Goal: Task Accomplishment & Management: Manage account settings

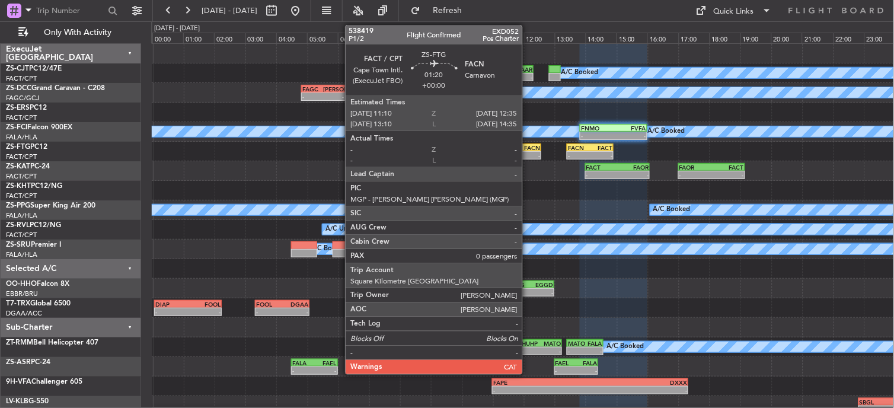
click at [528, 155] on div "-" at bounding box center [529, 155] width 21 height 7
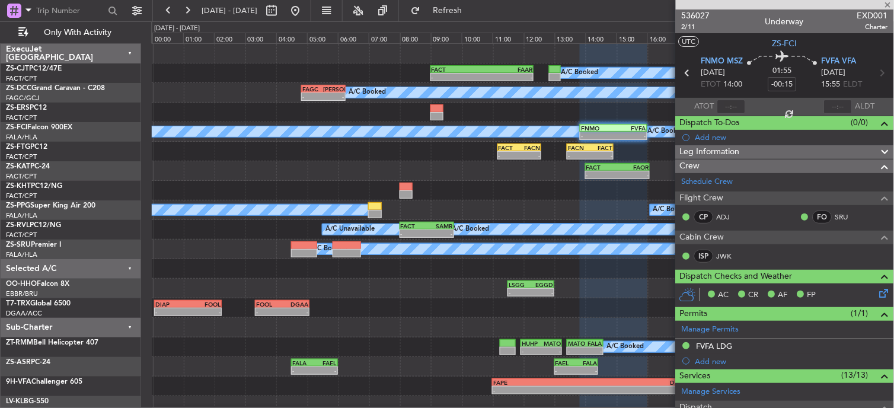
type input "0"
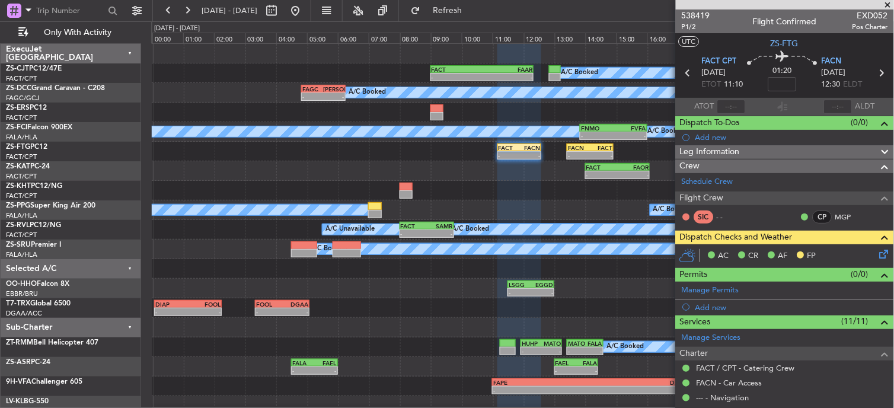
click at [887, 8] on span at bounding box center [888, 5] width 12 height 11
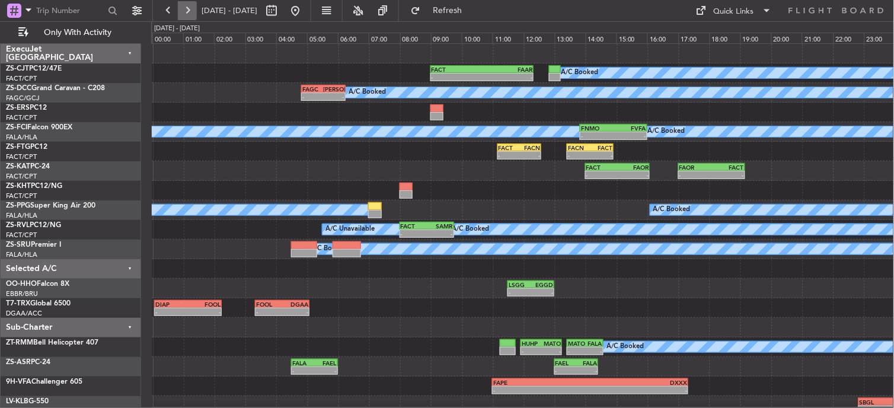
click at [192, 7] on button at bounding box center [187, 10] width 19 height 19
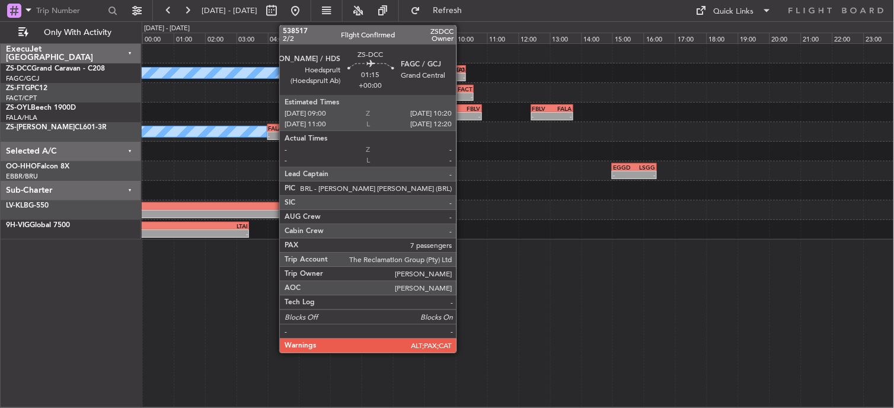
click at [463, 74] on div "-" at bounding box center [455, 77] width 20 height 7
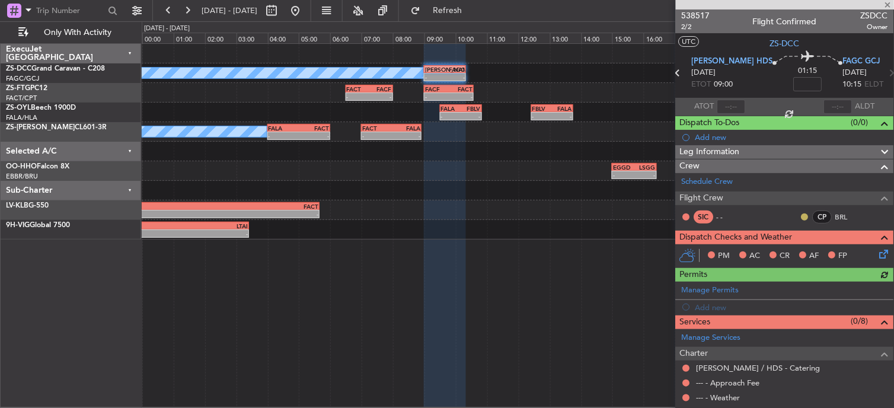
click at [802, 216] on button at bounding box center [805, 216] width 7 height 7
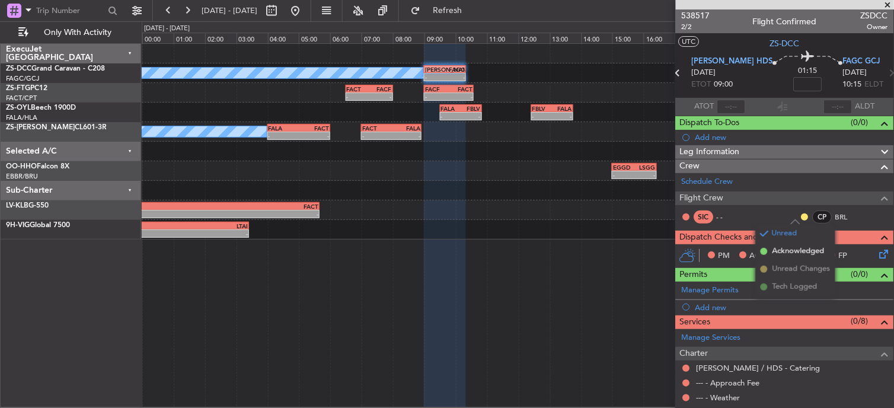
click at [771, 258] on li "Acknowledged" at bounding box center [795, 252] width 79 height 18
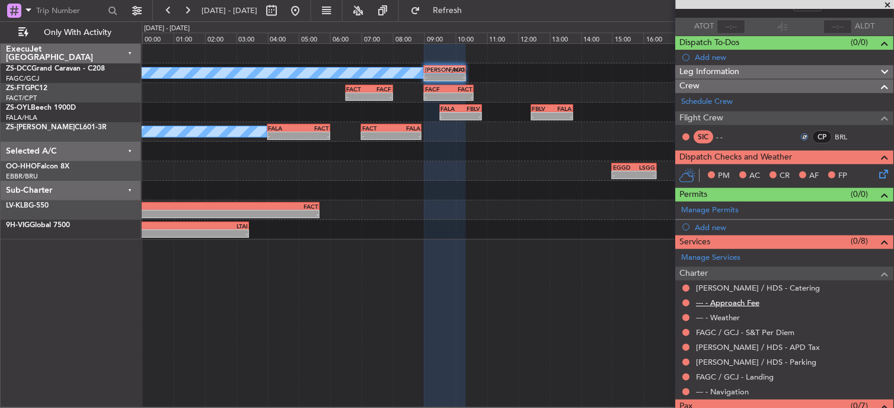
scroll to position [120, 0]
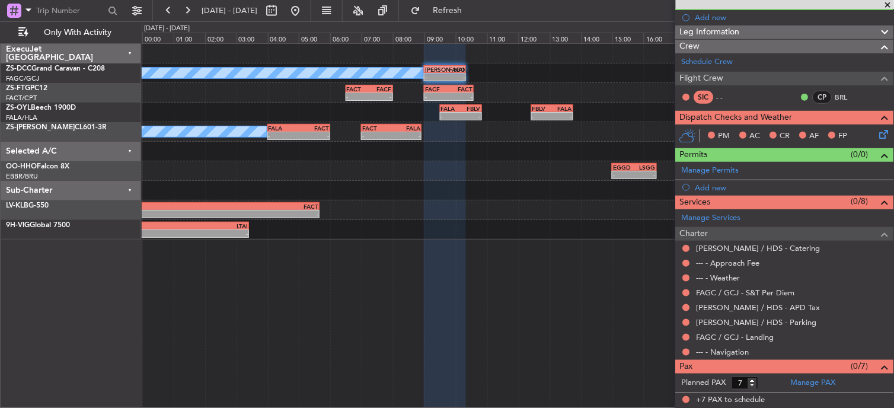
click at [690, 348] on div at bounding box center [686, 351] width 9 height 9
click at [682, 350] on nimbus-traffic-light at bounding box center [686, 351] width 9 height 9
click at [684, 351] on button at bounding box center [686, 352] width 7 height 7
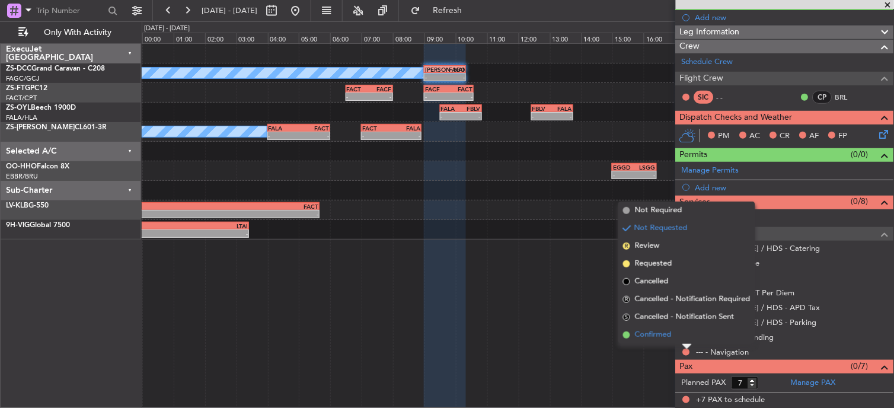
click at [667, 332] on span "Confirmed" at bounding box center [653, 335] width 37 height 12
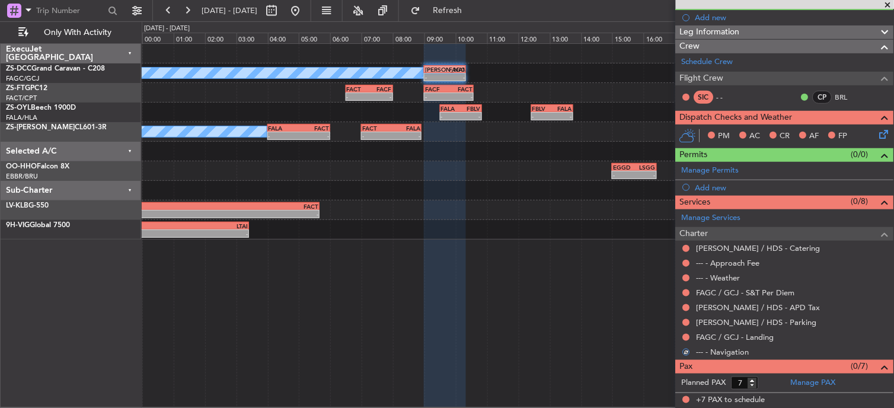
click at [692, 334] on div "FAGC / GCJ - Landing" at bounding box center [785, 337] width 218 height 15
click at [688, 333] on div at bounding box center [686, 337] width 9 height 9
click at [686, 334] on button at bounding box center [686, 337] width 7 height 7
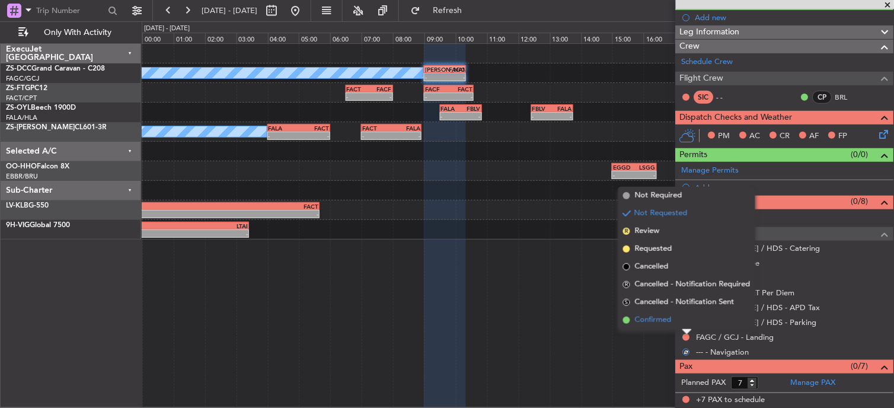
click at [683, 318] on li "Confirmed" at bounding box center [686, 320] width 137 height 18
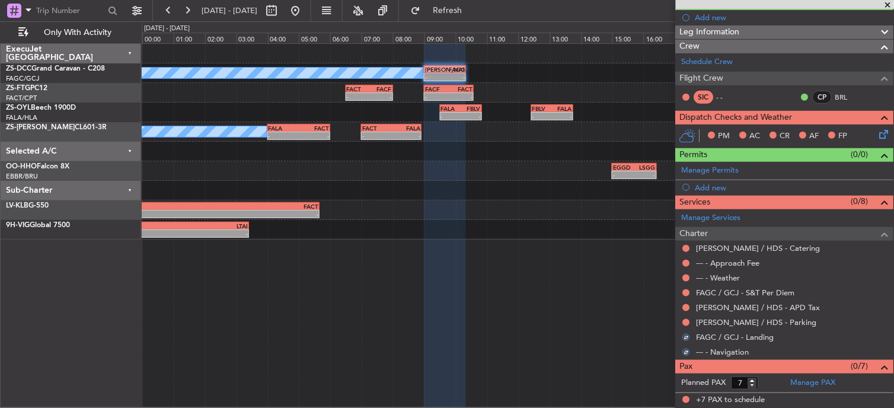
click at [688, 326] on mat-tooltip-component "Not Requested" at bounding box center [687, 341] width 67 height 31
click at [688, 319] on button at bounding box center [686, 322] width 7 height 7
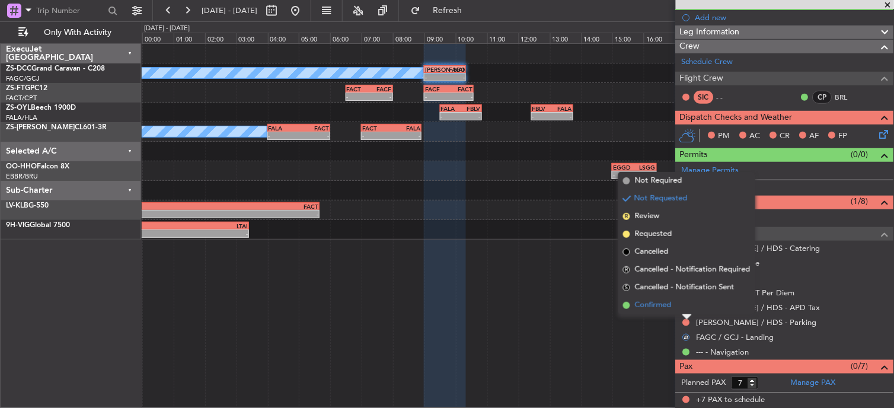
click at [685, 303] on li "Confirmed" at bounding box center [686, 305] width 137 height 18
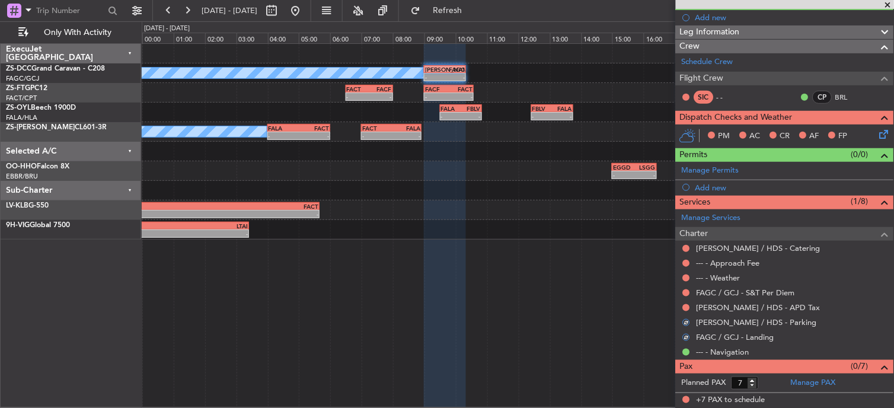
click at [685, 303] on div at bounding box center [686, 307] width 9 height 9
click at [685, 308] on button at bounding box center [686, 307] width 7 height 7
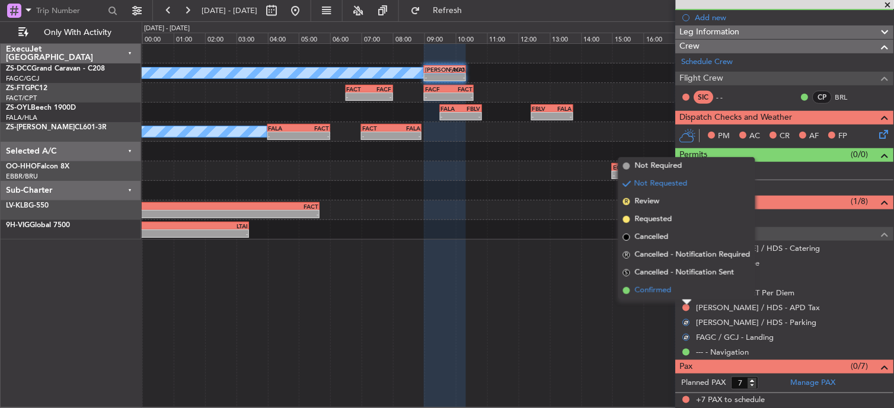
click at [686, 294] on li "Confirmed" at bounding box center [686, 291] width 137 height 18
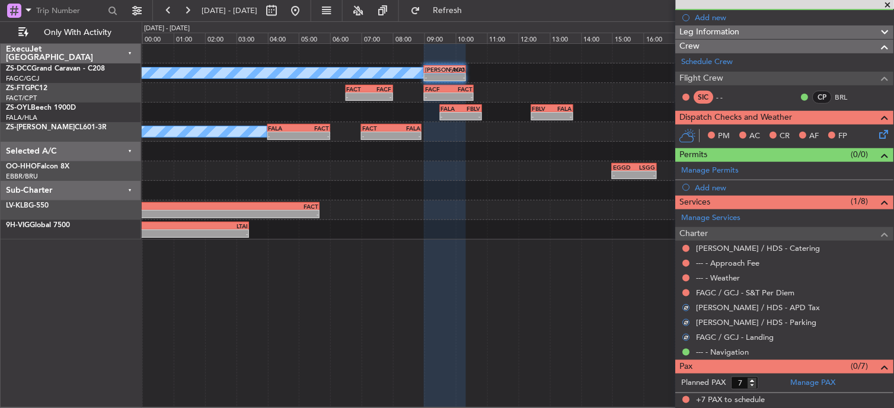
click at [686, 294] on button at bounding box center [686, 292] width 7 height 7
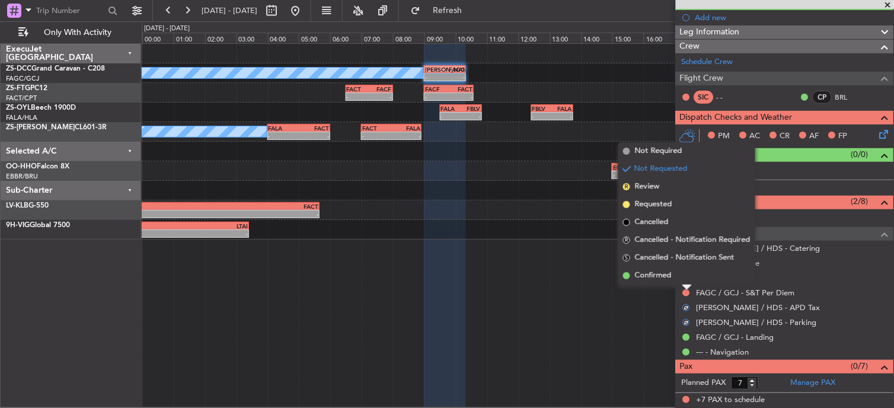
drag, startPoint x: 686, startPoint y: 294, endPoint x: 686, endPoint y: 273, distance: 20.2
click at [688, 275] on li "Confirmed" at bounding box center [686, 276] width 137 height 18
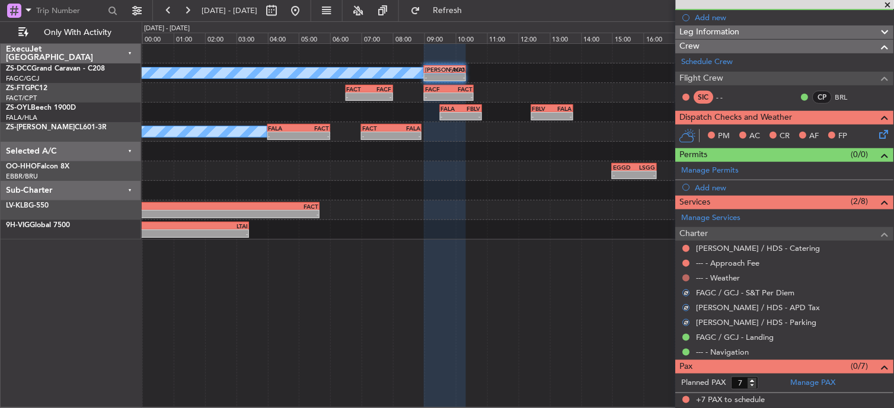
click at [686, 276] on button at bounding box center [686, 278] width 7 height 7
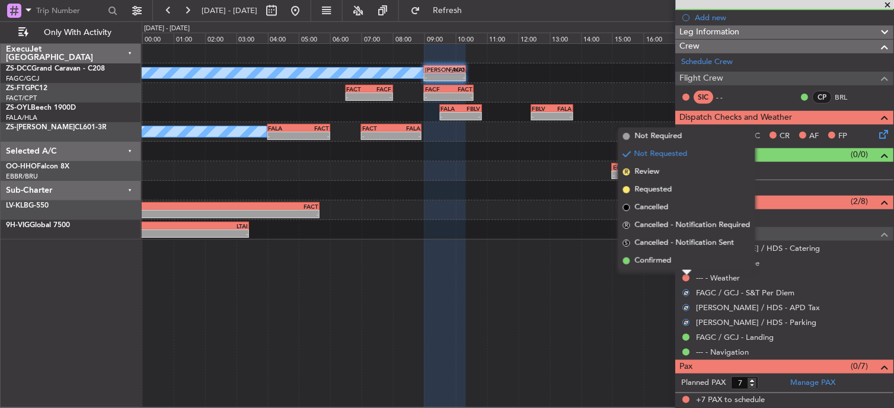
click at [683, 270] on div at bounding box center [687, 272] width 9 height 5
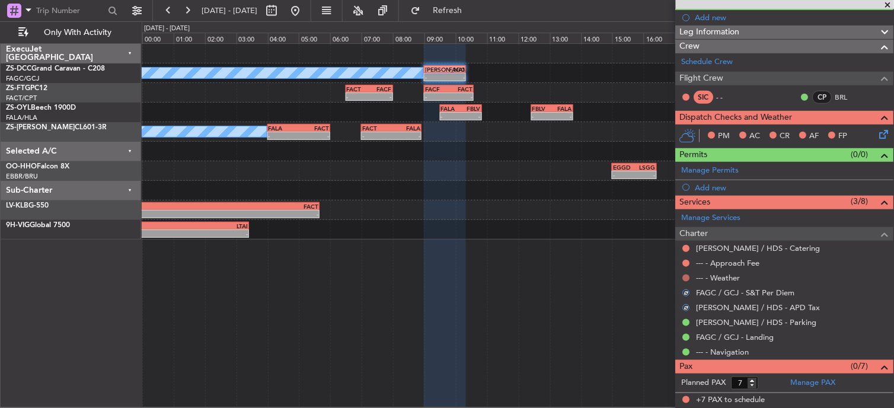
click at [687, 277] on button at bounding box center [686, 278] width 7 height 7
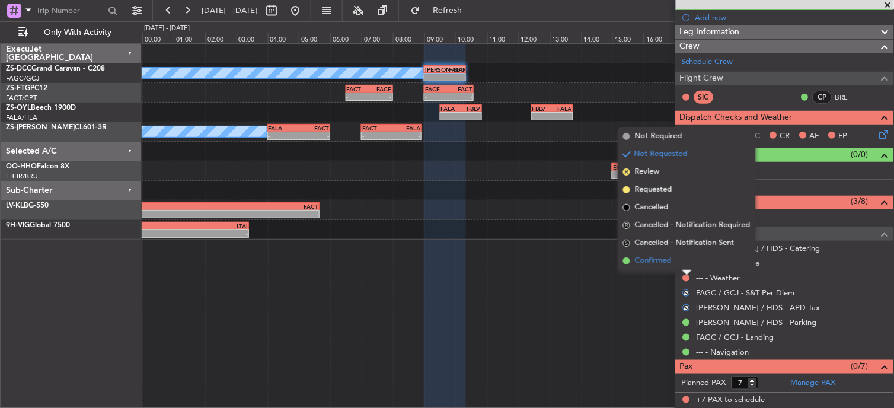
click at [670, 255] on span "Confirmed" at bounding box center [653, 261] width 37 height 12
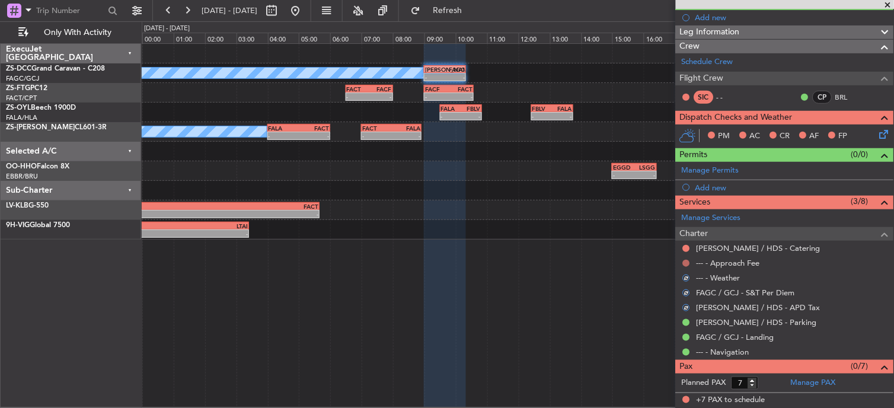
click at [686, 263] on button at bounding box center [686, 263] width 7 height 7
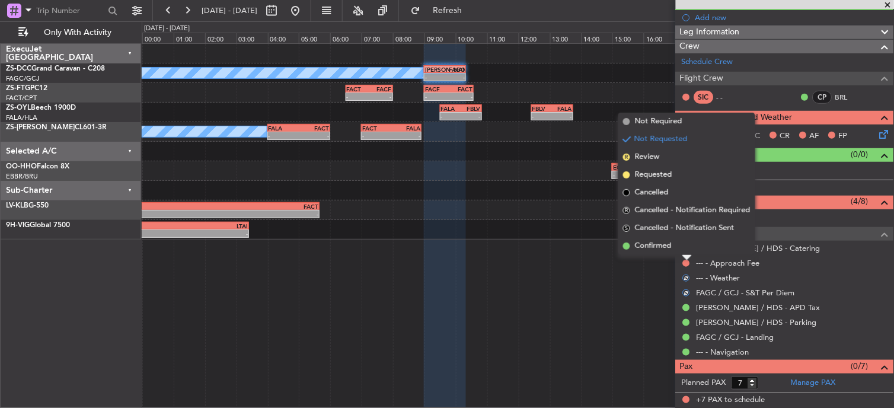
click at [677, 253] on li "Confirmed" at bounding box center [686, 246] width 137 height 18
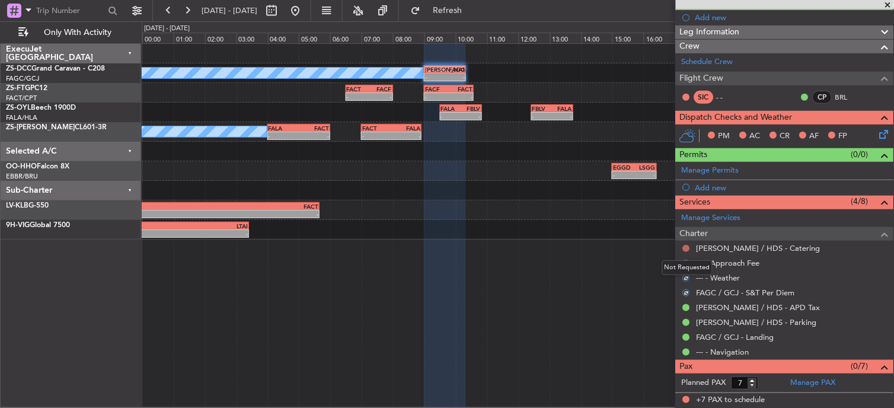
click at [688, 249] on button at bounding box center [686, 248] width 7 height 7
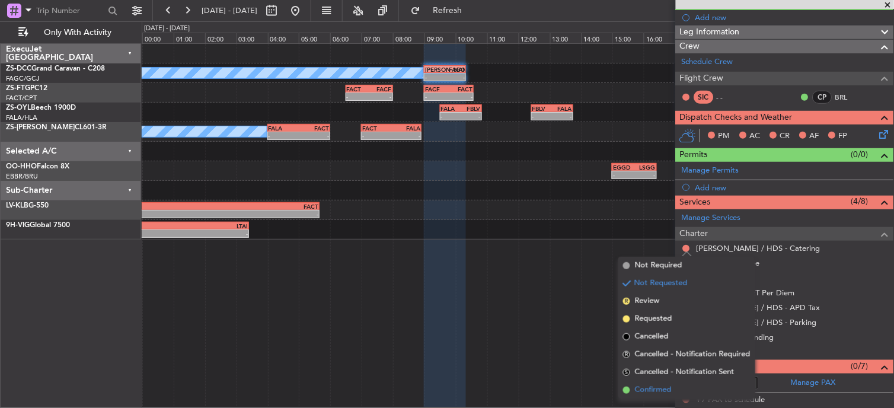
click at [650, 392] on span "Confirmed" at bounding box center [653, 390] width 37 height 12
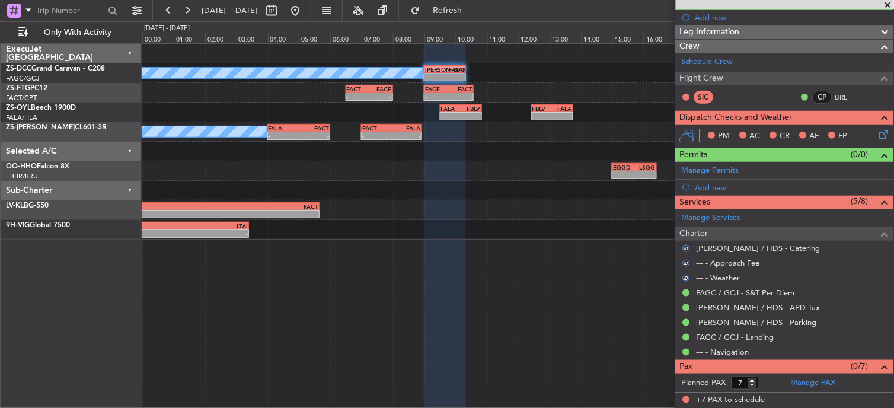
click at [878, 135] on icon at bounding box center [882, 131] width 9 height 9
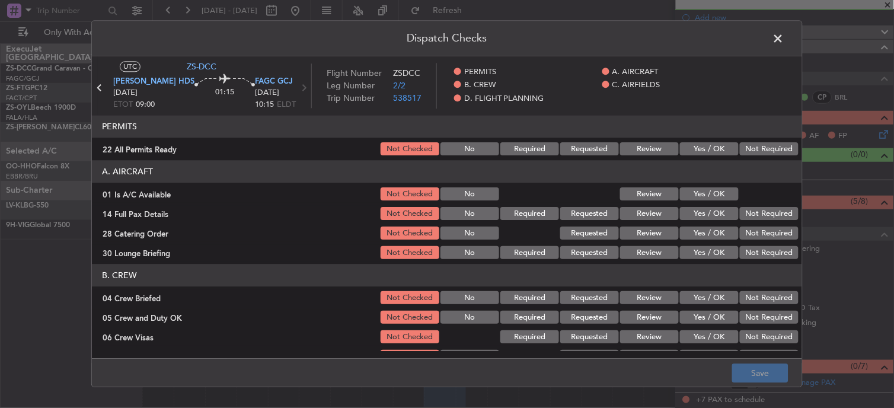
click at [771, 140] on section "PERMITS 22 All Permits Ready Not Checked No Required Requested Review Yes / OK …" at bounding box center [447, 137] width 710 height 42
click at [766, 145] on button "Not Required" at bounding box center [769, 149] width 59 height 13
click at [720, 193] on button "Yes / OK" at bounding box center [709, 194] width 59 height 13
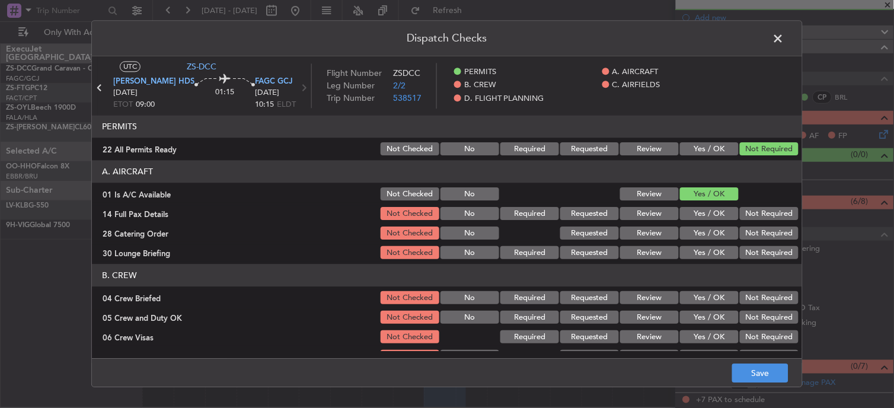
click at [757, 210] on button "Not Required" at bounding box center [769, 214] width 59 height 13
click at [758, 215] on button "Not Required" at bounding box center [769, 214] width 59 height 13
click at [758, 227] on div "Not Required" at bounding box center [768, 233] width 60 height 17
click at [758, 233] on button "Not Required" at bounding box center [769, 233] width 59 height 13
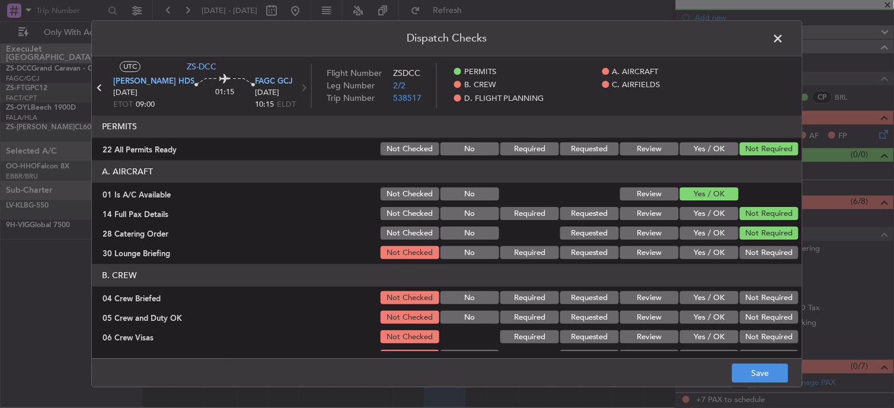
click at [757, 235] on button "Not Required" at bounding box center [769, 233] width 59 height 13
drag, startPoint x: 757, startPoint y: 240, endPoint x: 754, endPoint y: 253, distance: 13.4
click at [757, 244] on section "A. AIRCRAFT 01 Is A/C Available Not Checked No Review Yes / OK 14 Full Pax Deta…" at bounding box center [447, 211] width 710 height 101
drag, startPoint x: 754, startPoint y: 253, endPoint x: 754, endPoint y: 261, distance: 7.7
click at [754, 261] on div "Not Required" at bounding box center [768, 253] width 60 height 17
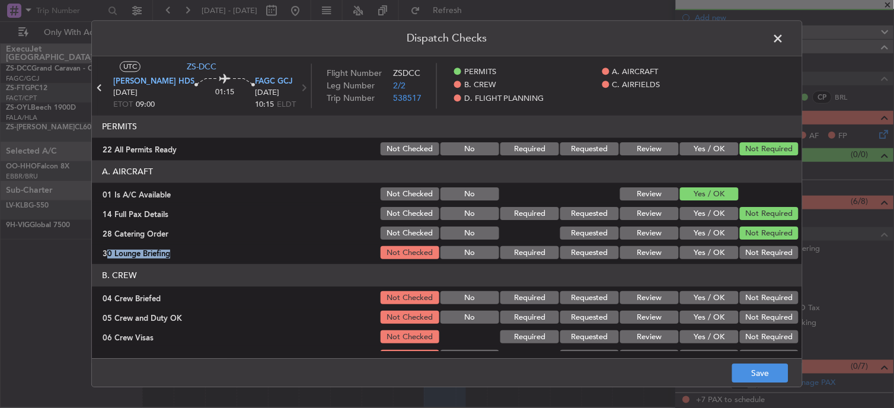
click at [752, 250] on button "Not Required" at bounding box center [769, 253] width 59 height 13
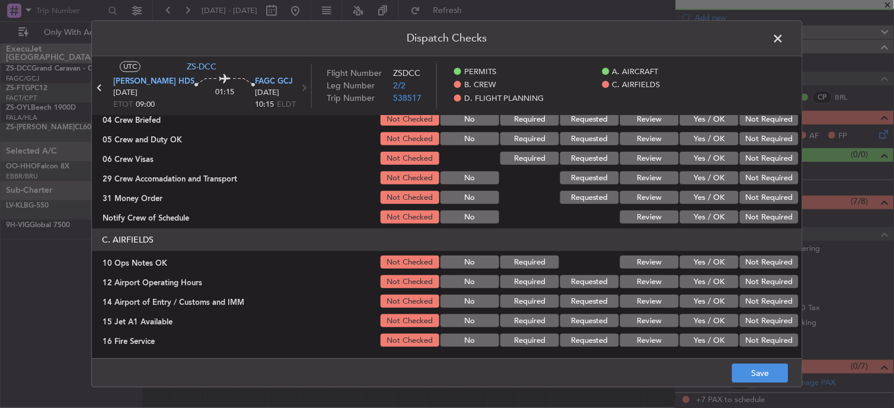
scroll to position [132, 0]
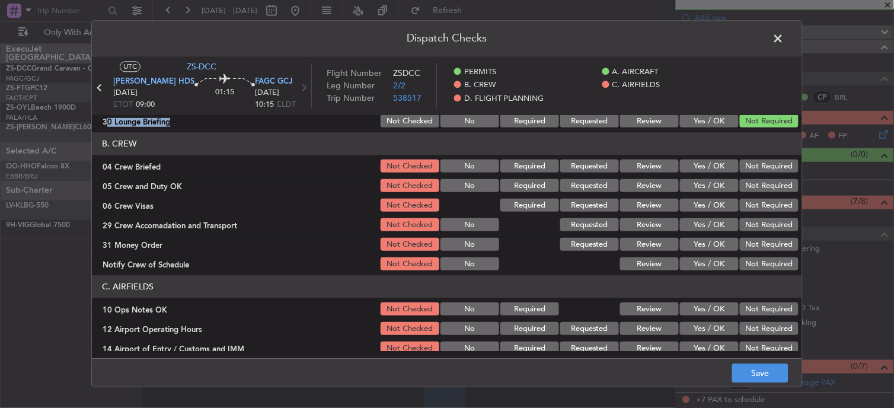
click at [765, 167] on button "Not Required" at bounding box center [769, 166] width 59 height 13
click at [764, 180] on section "B. CREW 04 Crew Briefed Not Checked No Required Requested Review Yes / OK Not R…" at bounding box center [447, 203] width 710 height 140
click at [761, 190] on button "Not Required" at bounding box center [769, 186] width 59 height 13
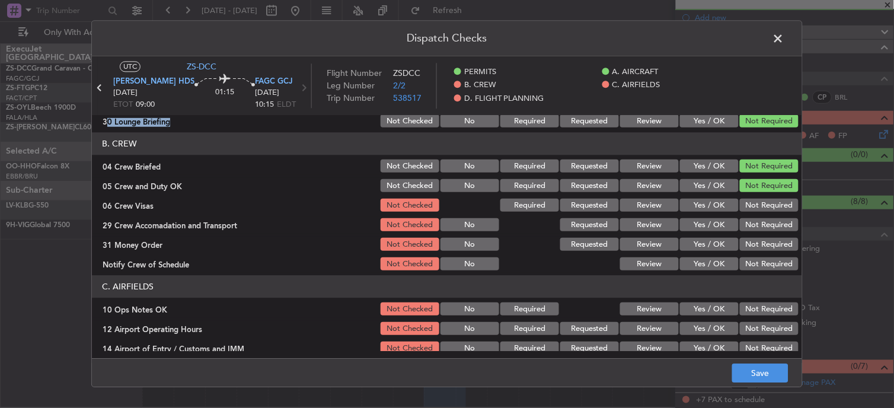
click at [760, 196] on section "B. CREW 04 Crew Briefed Not Checked No Required Requested Review Yes / OK Not R…" at bounding box center [447, 203] width 710 height 140
drag, startPoint x: 759, startPoint y: 196, endPoint x: 757, endPoint y: 222, distance: 26.2
click at [757, 200] on button "Not Required" at bounding box center [769, 205] width 59 height 13
click at [757, 222] on button "Not Required" at bounding box center [769, 225] width 59 height 13
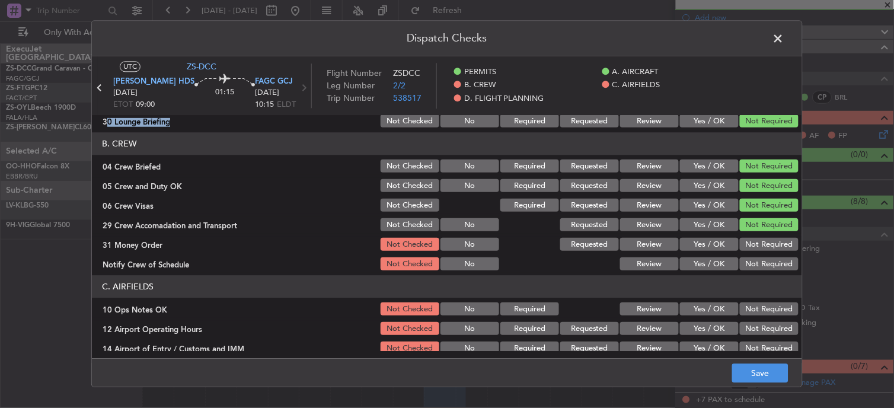
click at [757, 224] on button "Not Required" at bounding box center [769, 225] width 59 height 13
drag, startPoint x: 757, startPoint y: 227, endPoint x: 755, endPoint y: 256, distance: 28.5
click at [756, 242] on div "Not Required" at bounding box center [768, 245] width 60 height 17
click at [755, 257] on div "Not Required" at bounding box center [768, 264] width 60 height 17
drag, startPoint x: 755, startPoint y: 260, endPoint x: 755, endPoint y: 235, distance: 24.9
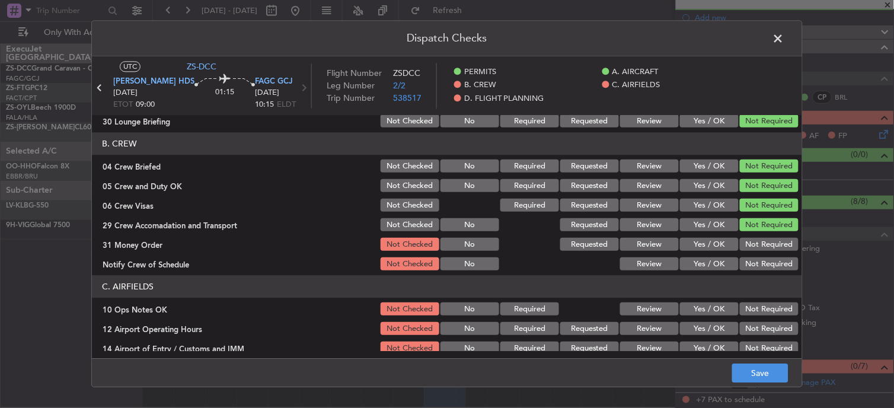
click at [755, 262] on button "Not Required" at bounding box center [769, 264] width 59 height 13
click at [755, 233] on div "Not Required" at bounding box center [768, 225] width 60 height 17
click at [754, 247] on button "Not Required" at bounding box center [769, 244] width 59 height 13
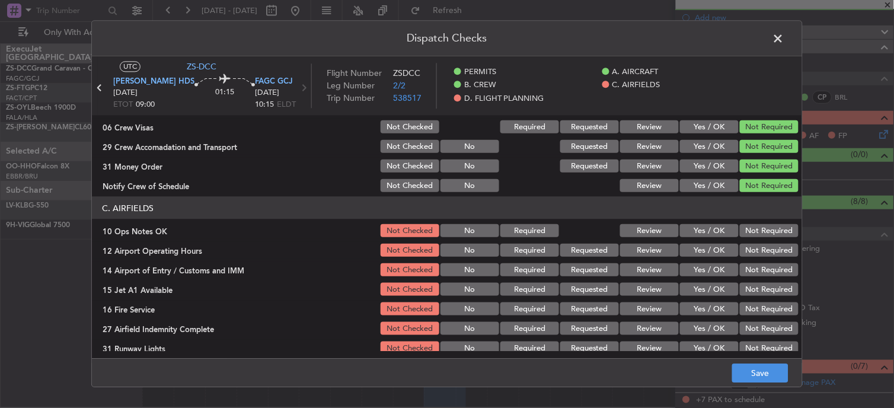
scroll to position [282, 0]
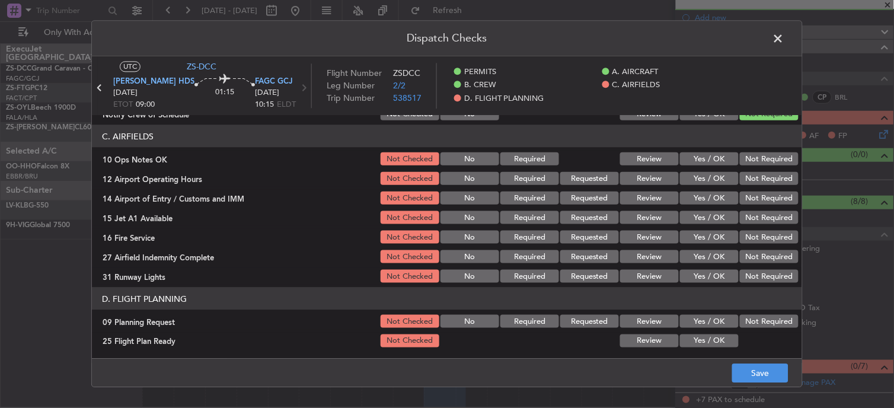
click at [752, 159] on button "Not Required" at bounding box center [769, 158] width 59 height 13
click at [752, 168] on section "C. AIRFIELDS 10 Ops Notes OK Not Checked No Required Review Yes / OK Not Requir…" at bounding box center [447, 205] width 710 height 160
click at [754, 179] on button "Not Required" at bounding box center [769, 178] width 59 height 13
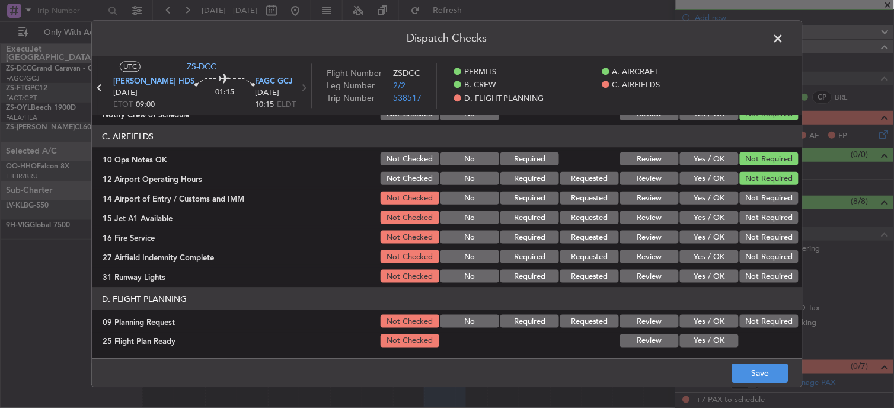
click at [754, 186] on div "Not Required" at bounding box center [768, 178] width 60 height 17
click at [755, 199] on button "Not Required" at bounding box center [769, 198] width 59 height 13
click at [755, 200] on button "Not Required" at bounding box center [769, 198] width 59 height 13
click at [755, 221] on button "Not Required" at bounding box center [769, 217] width 59 height 13
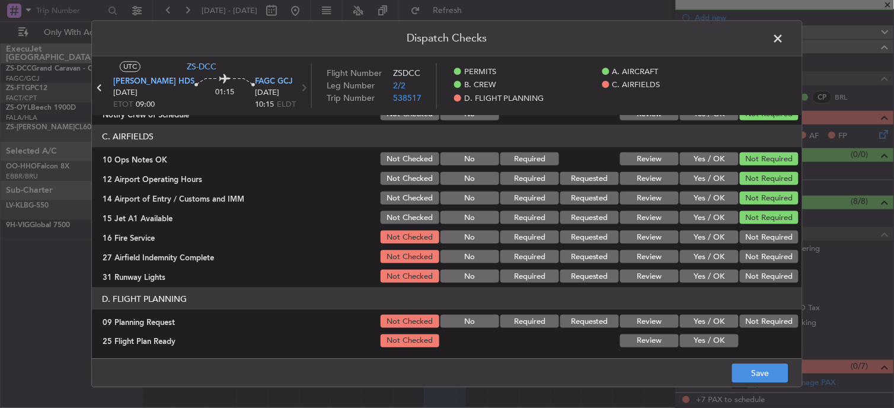
click at [755, 223] on button "Not Required" at bounding box center [769, 217] width 59 height 13
click at [756, 232] on section "C. AIRFIELDS 10 Ops Notes OK Not Checked No Required Review Yes / OK Not Requir…" at bounding box center [447, 205] width 710 height 160
click at [756, 232] on button "Not Required" at bounding box center [769, 237] width 59 height 13
click at [755, 259] on button "Not Required" at bounding box center [769, 256] width 59 height 13
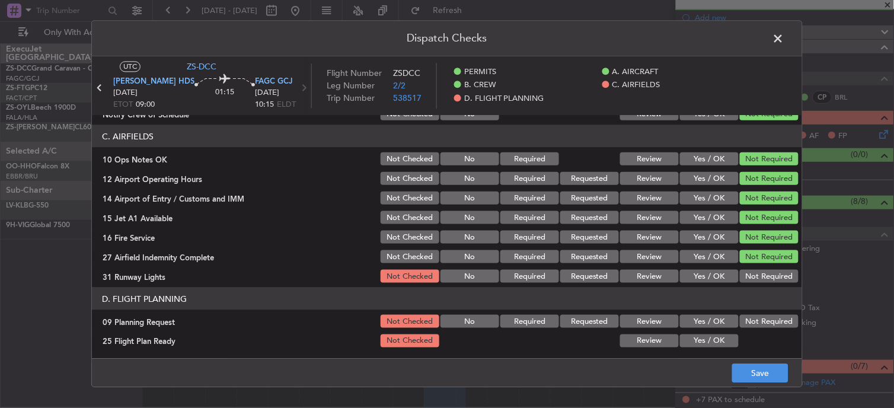
drag, startPoint x: 754, startPoint y: 267, endPoint x: 754, endPoint y: 276, distance: 8.9
click at [754, 272] on section "C. AIRFIELDS 10 Ops Notes OK Not Checked No Required Review Yes / OK Not Requir…" at bounding box center [447, 205] width 710 height 160
click at [754, 286] on article "PERMITS 22 All Permits Ready Not Checked No Required Requested Review Yes / OK …" at bounding box center [447, 233] width 710 height 235
drag, startPoint x: 754, startPoint y: 262, endPoint x: 756, endPoint y: 267, distance: 6.2
click at [756, 267] on section "C. AIRFIELDS 10 Ops Notes OK Not Checked No Required Review Yes / OK Not Requir…" at bounding box center [447, 205] width 710 height 160
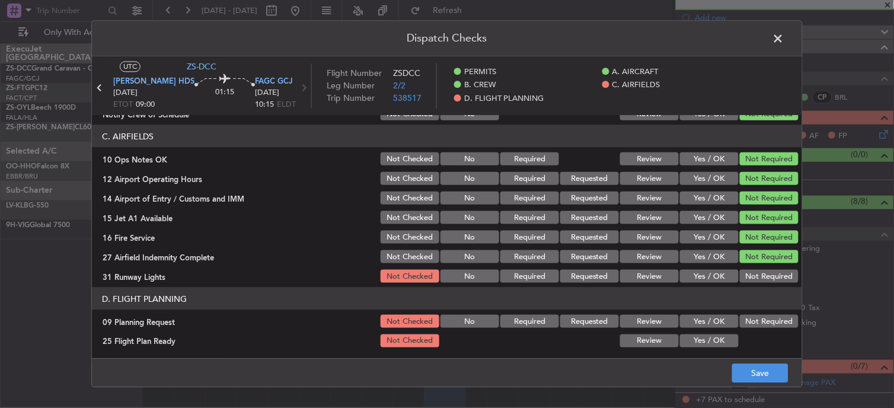
click at [756, 282] on div "Not Required" at bounding box center [768, 276] width 60 height 17
click at [761, 318] on button "Not Required" at bounding box center [769, 321] width 59 height 13
click at [750, 275] on button "Not Required" at bounding box center [769, 276] width 59 height 13
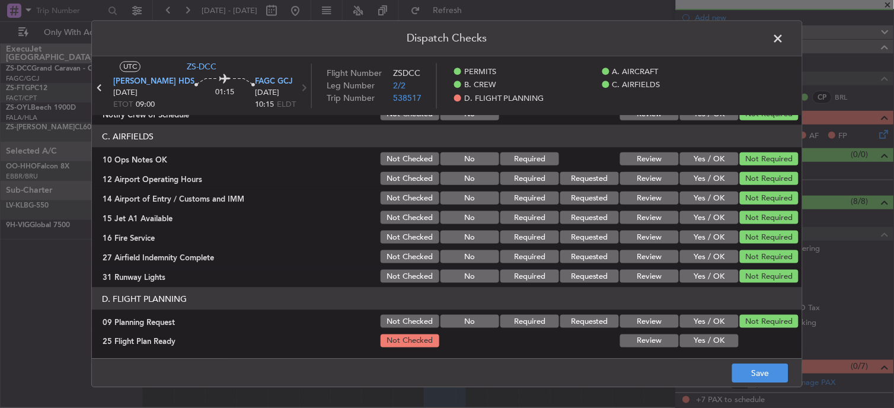
click at [695, 339] on button "Yes / OK" at bounding box center [709, 340] width 59 height 13
click at [769, 371] on button "Save" at bounding box center [760, 373] width 56 height 19
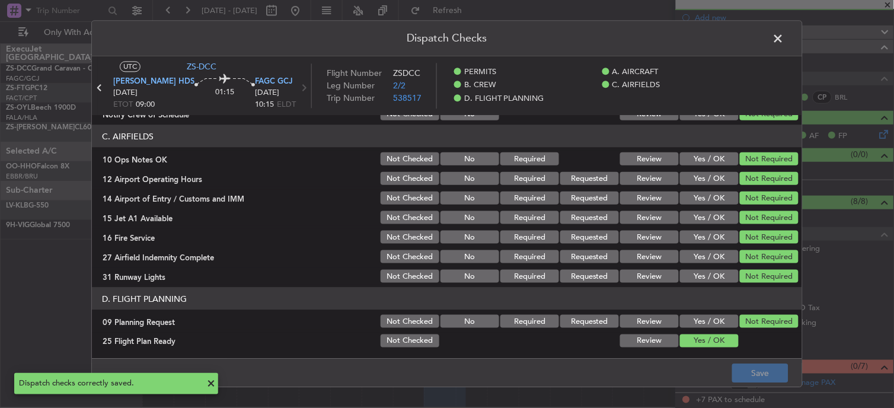
click at [786, 49] on header "Dispatch Checks" at bounding box center [447, 39] width 710 height 36
click at [785, 40] on span at bounding box center [785, 42] width 0 height 24
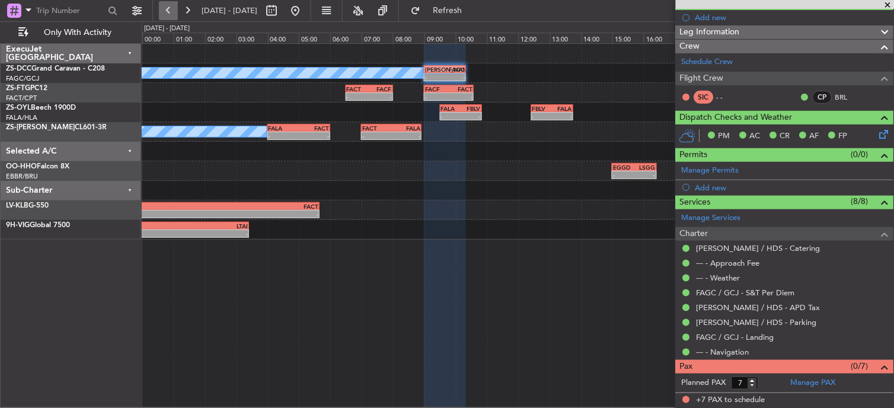
click at [163, 5] on button at bounding box center [168, 10] width 19 height 19
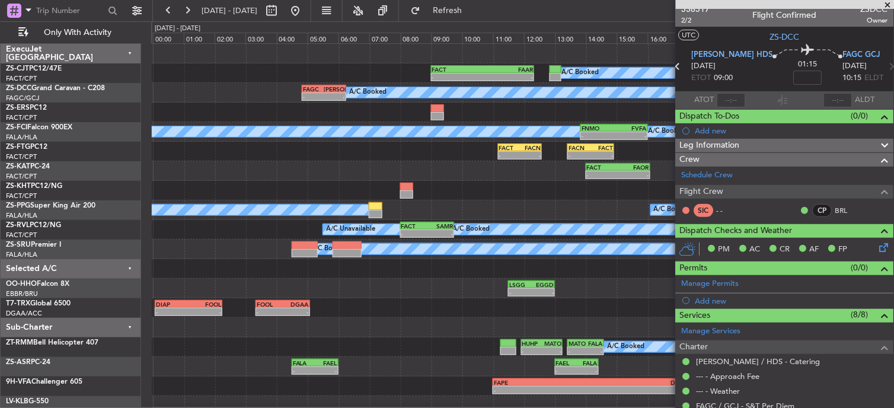
scroll to position [0, 0]
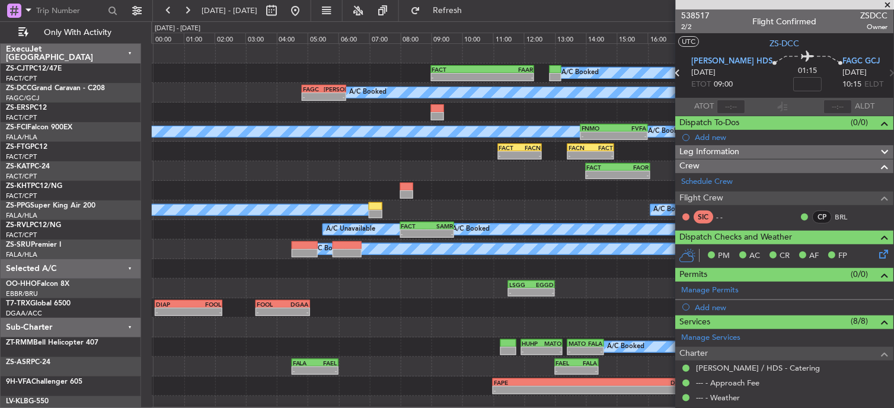
click at [892, 6] on span at bounding box center [888, 5] width 12 height 11
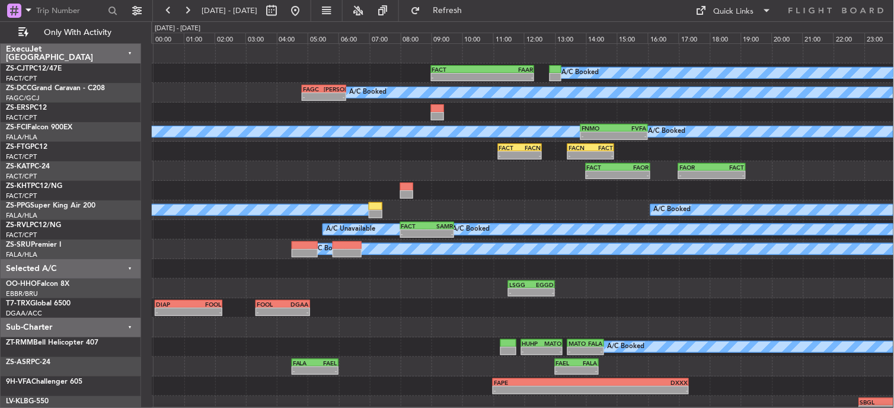
type input "0"
click at [181, 9] on button at bounding box center [187, 10] width 19 height 19
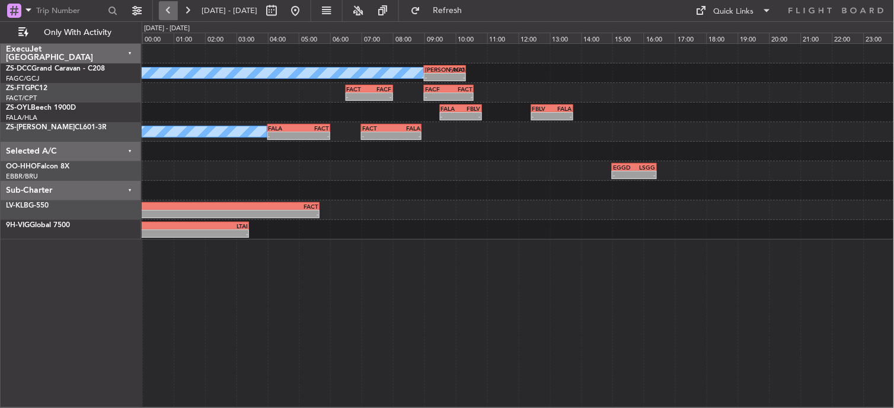
click at [168, 6] on button at bounding box center [168, 10] width 19 height 19
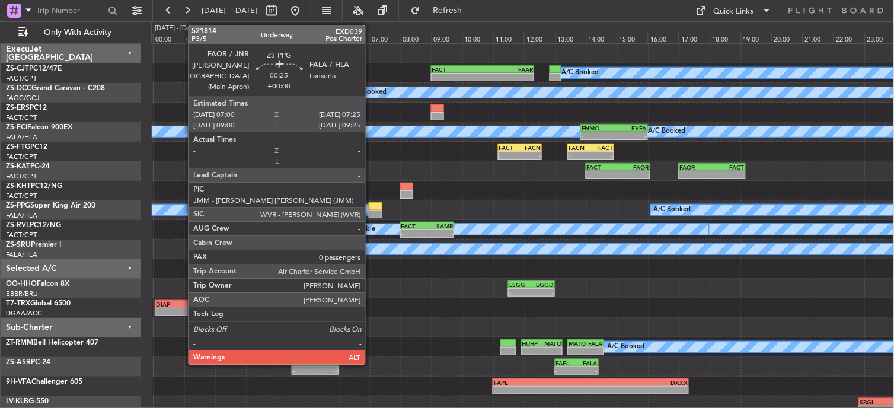
click at [371, 210] on div at bounding box center [375, 214] width 13 height 8
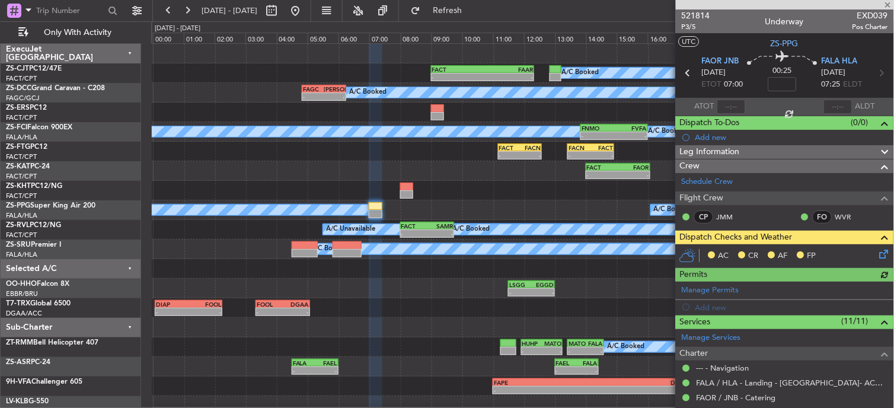
click at [878, 254] on icon at bounding box center [882, 251] width 9 height 9
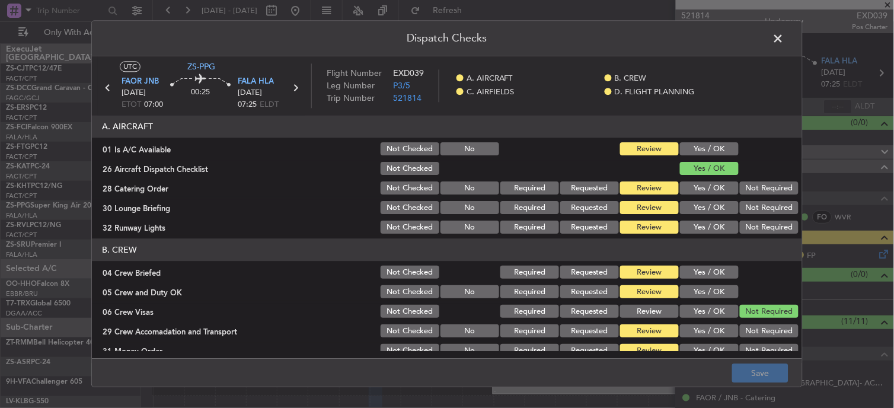
click at [698, 150] on button "Yes / OK" at bounding box center [709, 149] width 59 height 13
click at [743, 190] on button "Not Required" at bounding box center [769, 188] width 59 height 13
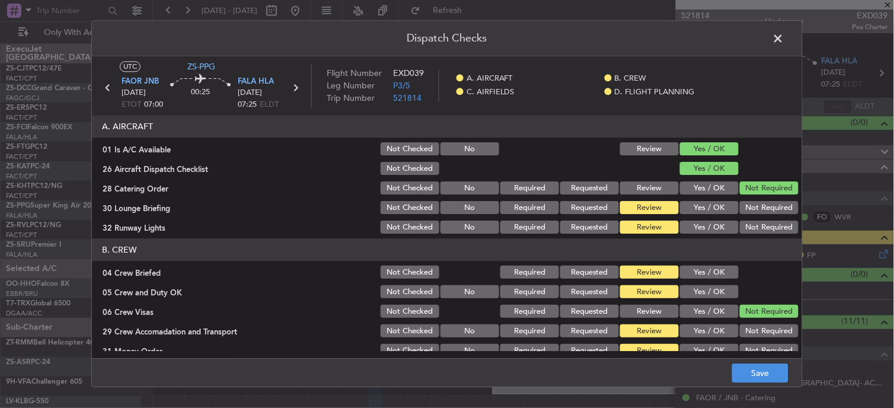
drag, startPoint x: 743, startPoint y: 192, endPoint x: 742, endPoint y: 205, distance: 13.7
click at [745, 192] on button "Not Required" at bounding box center [769, 188] width 59 height 13
click at [742, 208] on button "Not Required" at bounding box center [769, 208] width 59 height 13
click at [741, 228] on button "Not Required" at bounding box center [769, 227] width 59 height 13
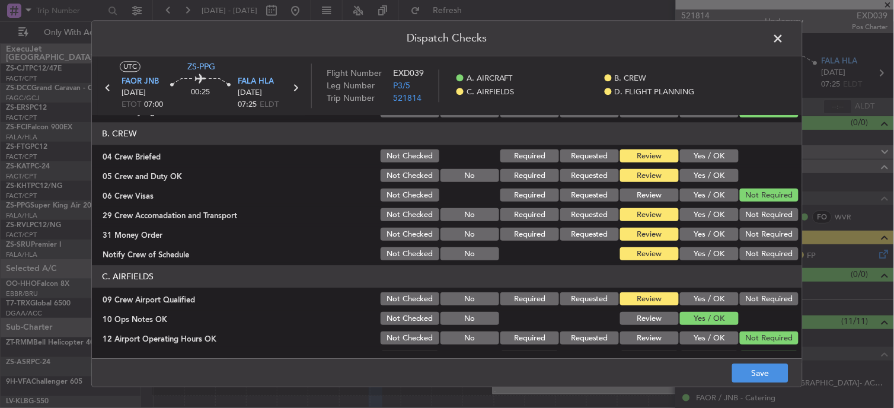
scroll to position [132, 0]
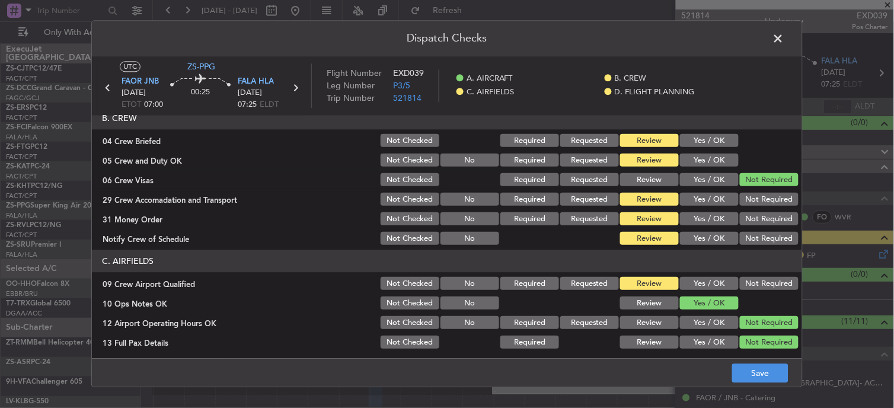
click at [694, 145] on button "Yes / OK" at bounding box center [709, 141] width 59 height 13
click at [710, 159] on button "Yes / OK" at bounding box center [709, 160] width 59 height 13
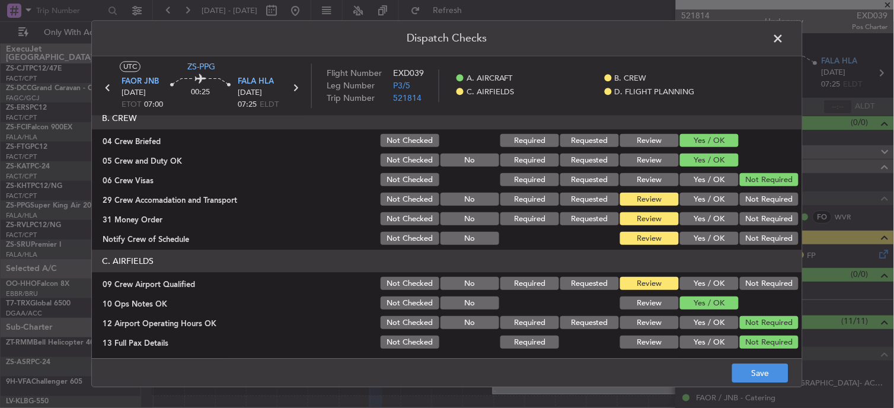
click at [753, 196] on button "Not Required" at bounding box center [769, 199] width 59 height 13
click at [755, 212] on section "B. CREW 04 Crew Briefed Not Checked Required Requested Review Yes / OK 05 Crew …" at bounding box center [447, 177] width 710 height 140
click at [755, 216] on button "Not Required" at bounding box center [769, 219] width 59 height 13
click at [755, 219] on button "Not Required" at bounding box center [769, 219] width 59 height 13
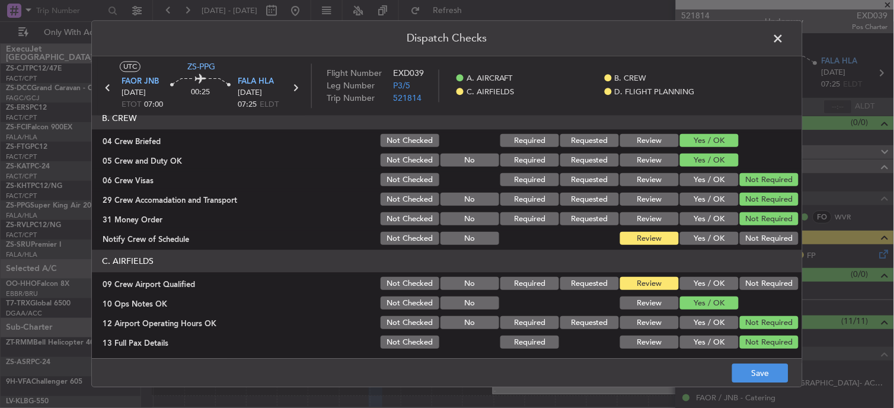
click at [755, 238] on button "Not Required" at bounding box center [769, 238] width 59 height 13
click at [750, 281] on button "Not Required" at bounding box center [769, 284] width 59 height 13
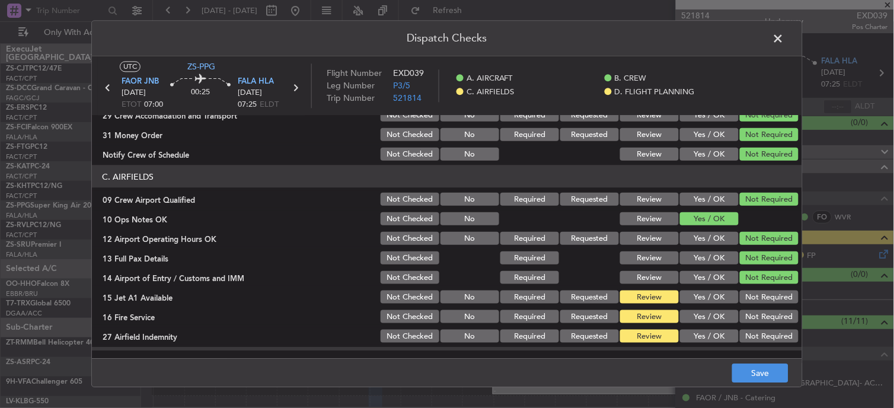
scroll to position [296, 0]
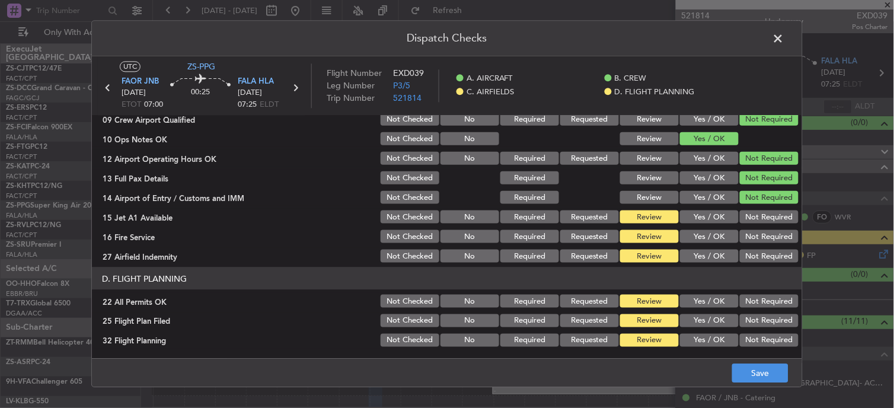
click at [742, 218] on button "Not Required" at bounding box center [769, 217] width 59 height 13
click at [755, 246] on section "C. AIRFIELDS 09 Crew Airport Qualified Not Checked No Required Requested Review…" at bounding box center [447, 174] width 710 height 179
click at [757, 252] on div "Not Required" at bounding box center [768, 256] width 60 height 17
click at [745, 236] on button "Not Required" at bounding box center [769, 236] width 59 height 13
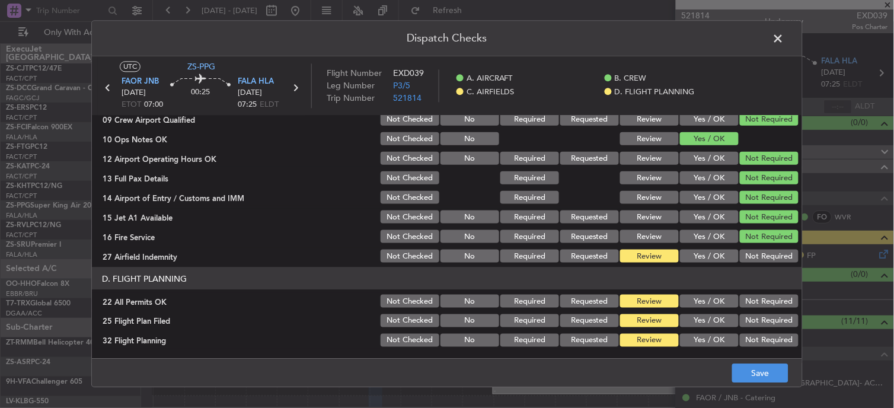
click at [746, 263] on div "Not Required" at bounding box center [768, 256] width 60 height 17
drag, startPoint x: 746, startPoint y: 251, endPoint x: 757, endPoint y: 320, distance: 70.2
click at [746, 251] on button "Not Required" at bounding box center [769, 256] width 59 height 13
click at [757, 303] on button "Not Required" at bounding box center [769, 301] width 59 height 13
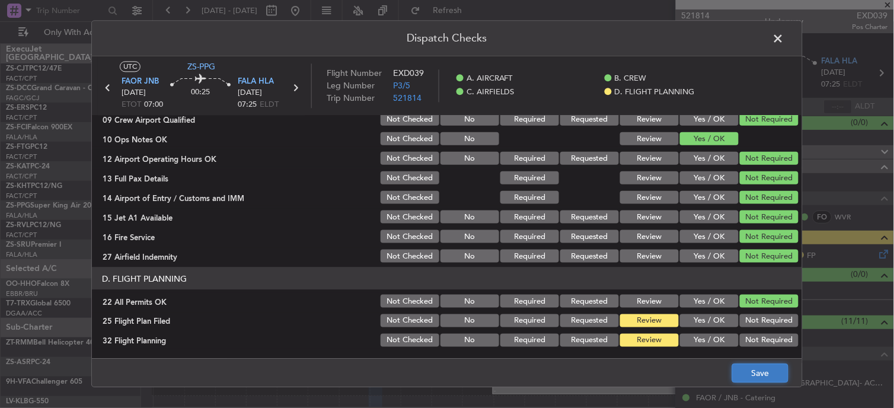
click at [757, 371] on button "Save" at bounding box center [760, 373] width 56 height 19
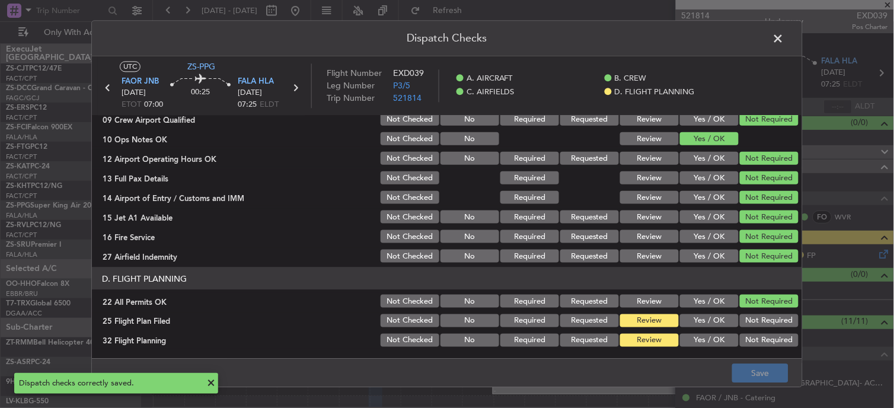
click at [785, 45] on span at bounding box center [785, 42] width 0 height 24
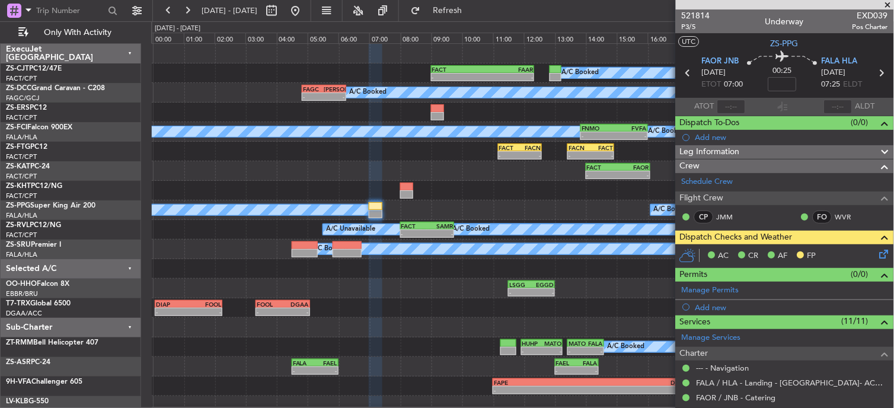
click at [878, 257] on icon at bounding box center [882, 251] width 9 height 9
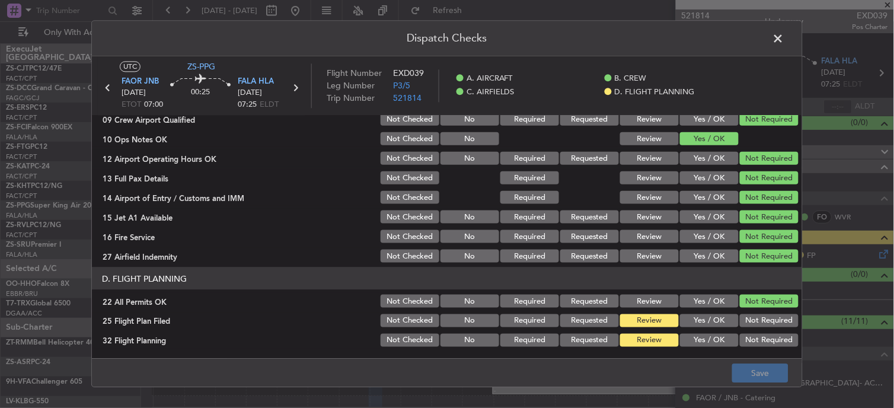
click at [696, 315] on button "Yes / OK" at bounding box center [709, 320] width 59 height 13
click at [696, 327] on div "Yes / OK" at bounding box center [708, 321] width 60 height 17
click at [704, 339] on button "Yes / OK" at bounding box center [709, 340] width 59 height 13
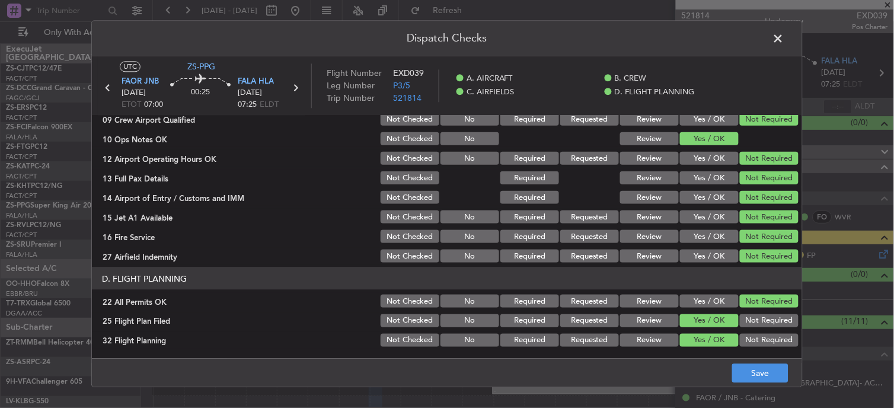
click at [780, 387] on footer "Save" at bounding box center [447, 373] width 710 height 28
click at [778, 377] on button "Save" at bounding box center [760, 373] width 56 height 19
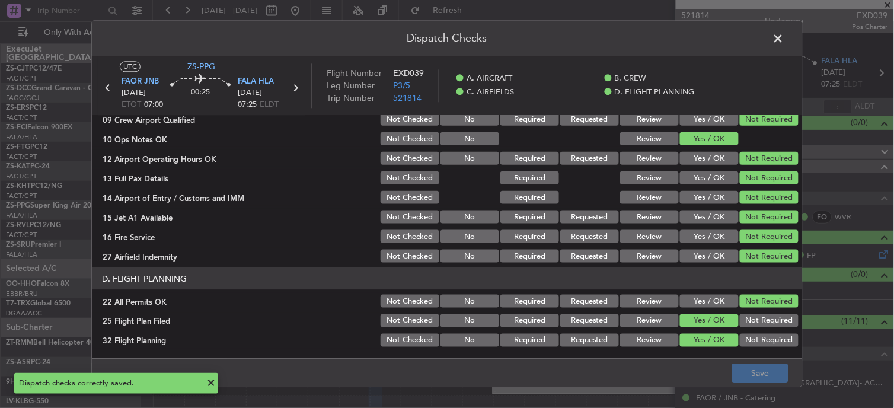
click at [785, 40] on span at bounding box center [785, 42] width 0 height 24
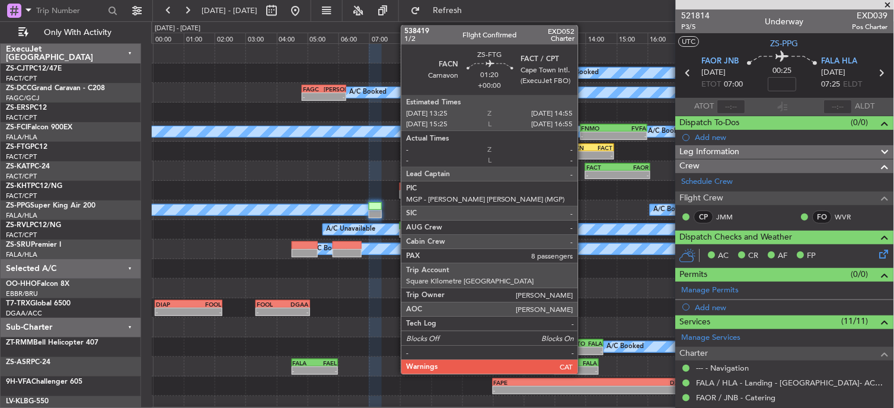
click at [584, 155] on div "-" at bounding box center [580, 155] width 22 height 7
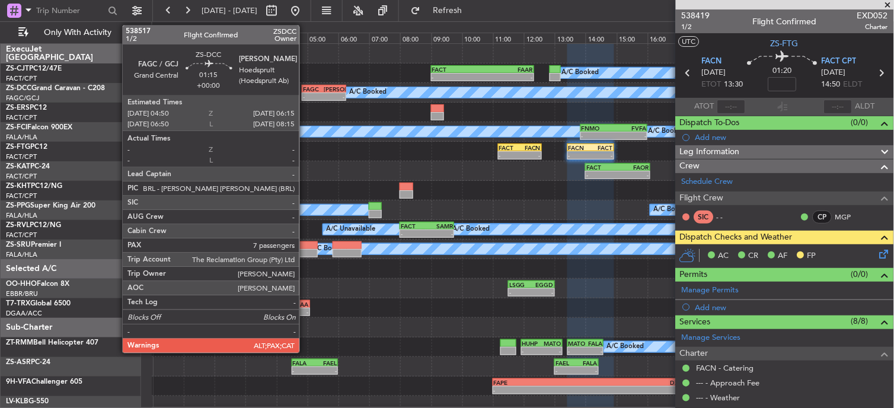
click at [305, 93] on div "-" at bounding box center [313, 96] width 21 height 7
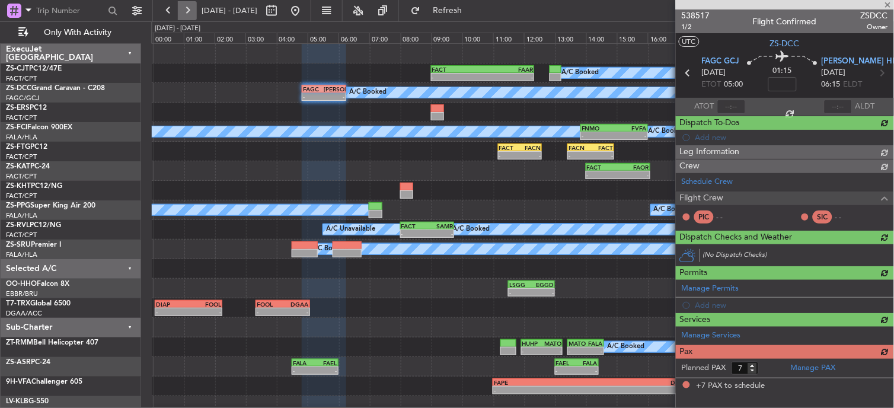
click at [187, 12] on button at bounding box center [187, 10] width 19 height 19
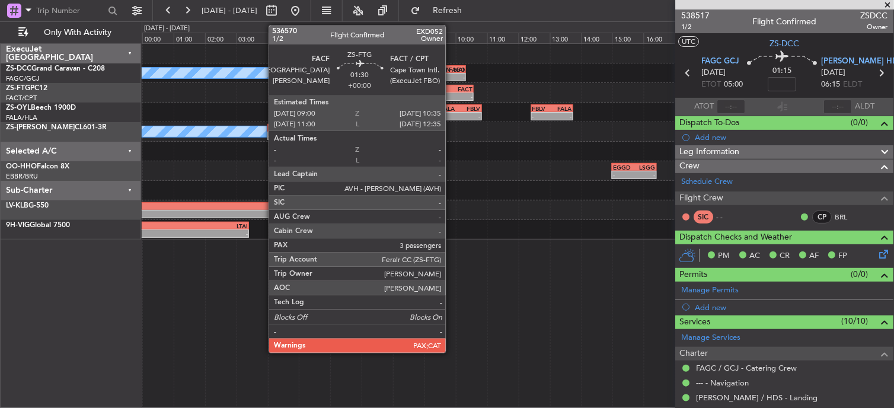
click at [452, 86] on div "FACT" at bounding box center [461, 88] width 24 height 7
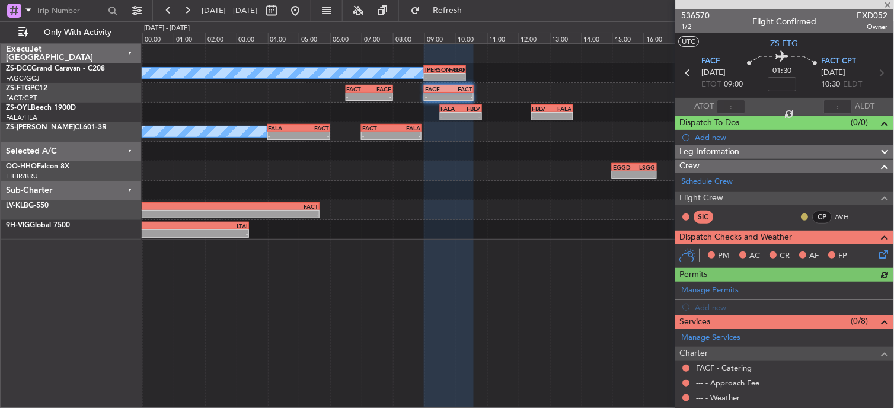
click at [802, 215] on button at bounding box center [805, 216] width 7 height 7
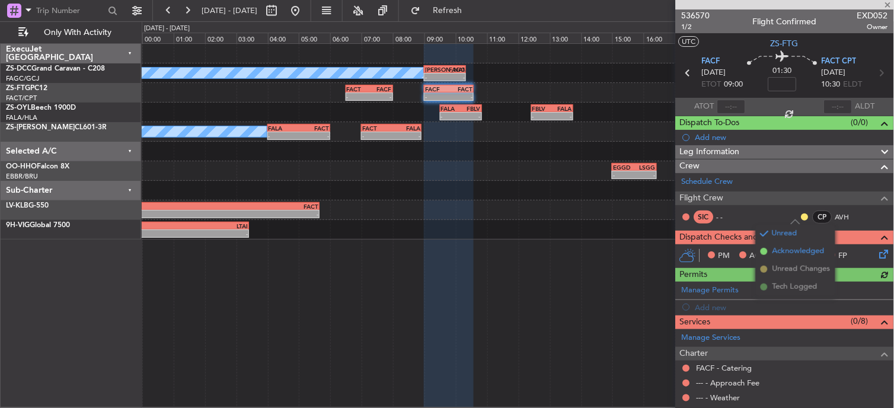
click at [787, 247] on span "Acknowledged" at bounding box center [799, 251] width 52 height 12
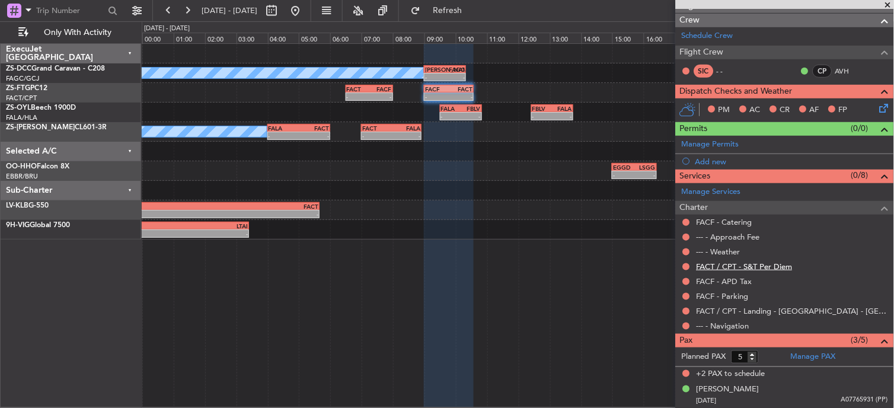
scroll to position [197, 0]
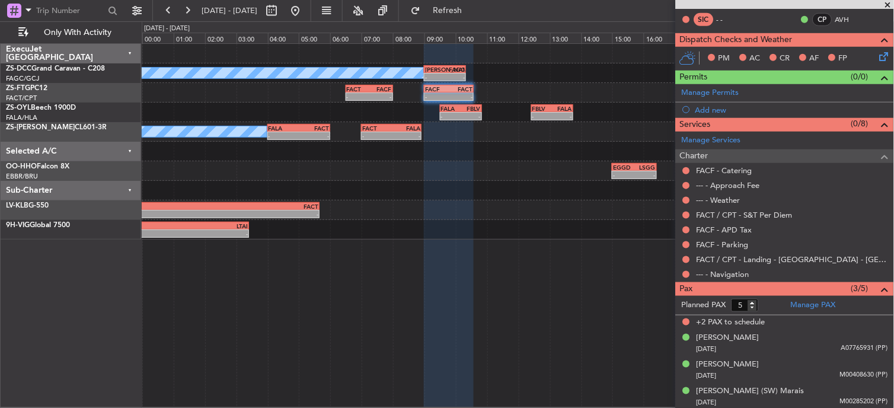
click at [683, 274] on div at bounding box center [686, 274] width 9 height 9
click at [687, 276] on button at bounding box center [686, 274] width 7 height 7
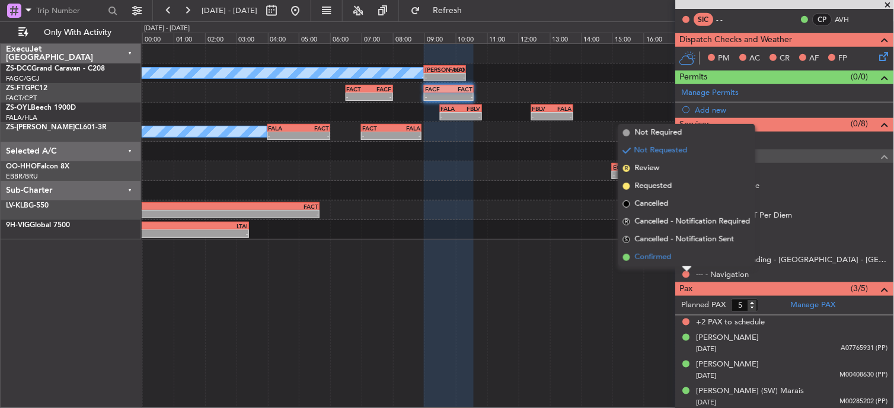
click at [686, 263] on li "Confirmed" at bounding box center [686, 257] width 137 height 18
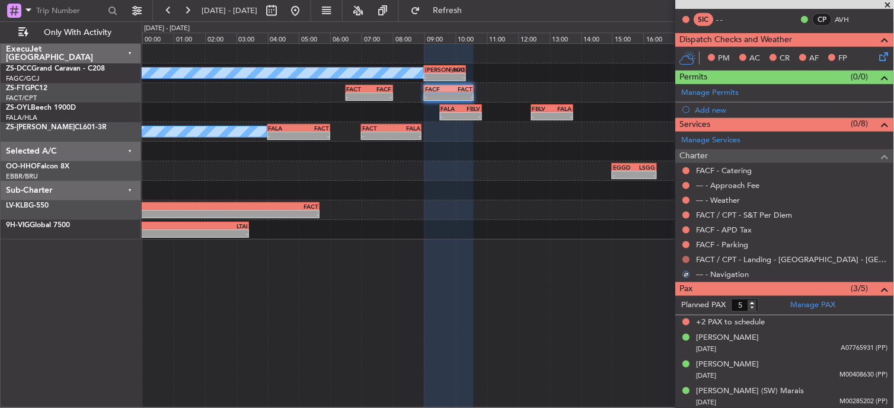
click at [687, 256] on button at bounding box center [686, 259] width 7 height 7
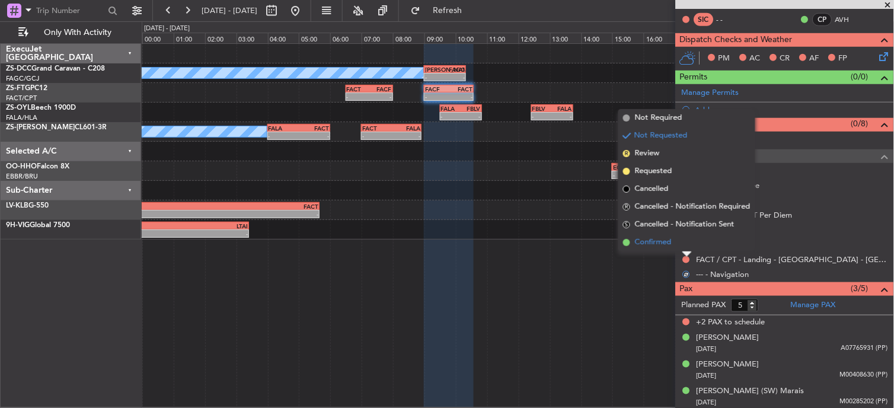
click at [686, 245] on li "Confirmed" at bounding box center [686, 243] width 137 height 18
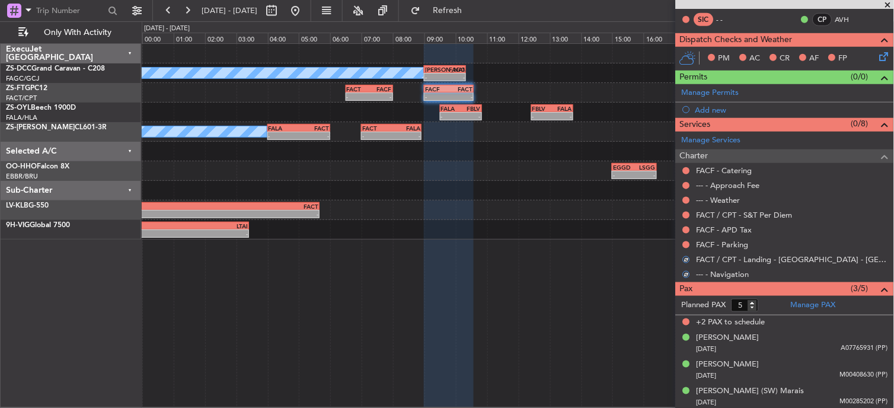
click at [686, 245] on button at bounding box center [686, 244] width 7 height 7
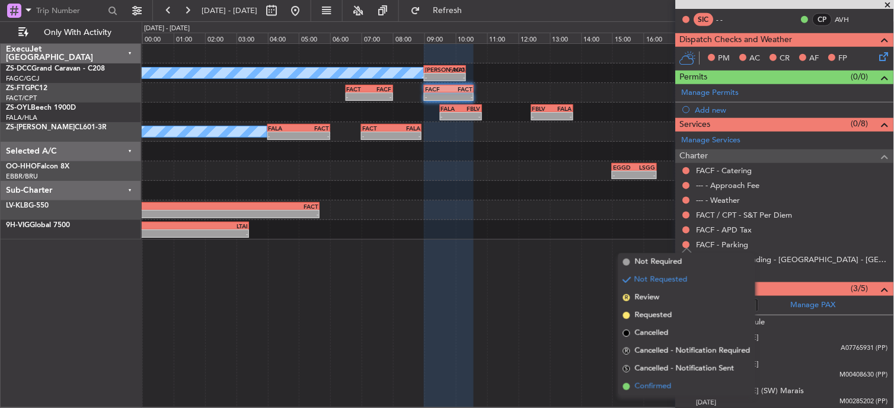
click at [645, 380] on li "Confirmed" at bounding box center [686, 387] width 137 height 18
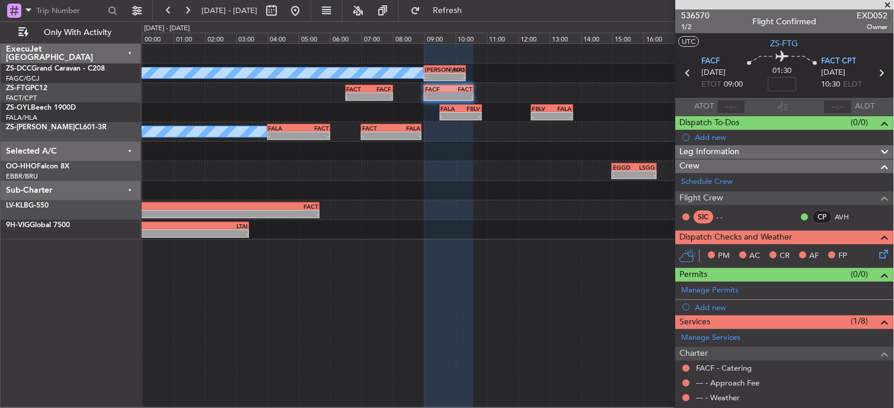
scroll to position [132, 0]
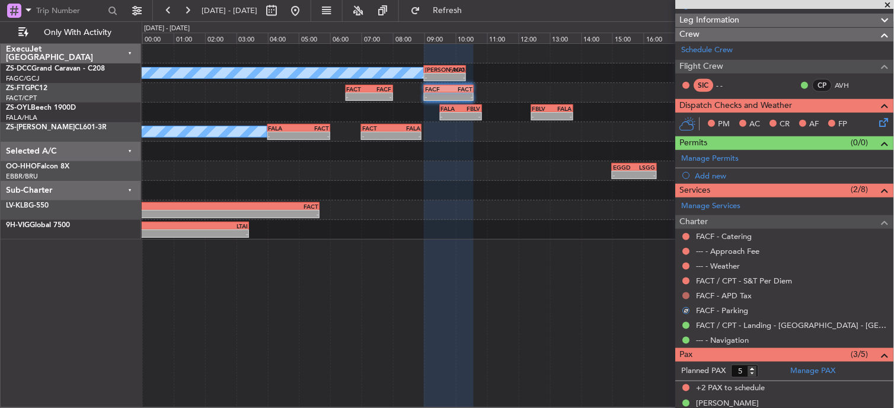
click at [689, 295] on button at bounding box center [686, 295] width 7 height 7
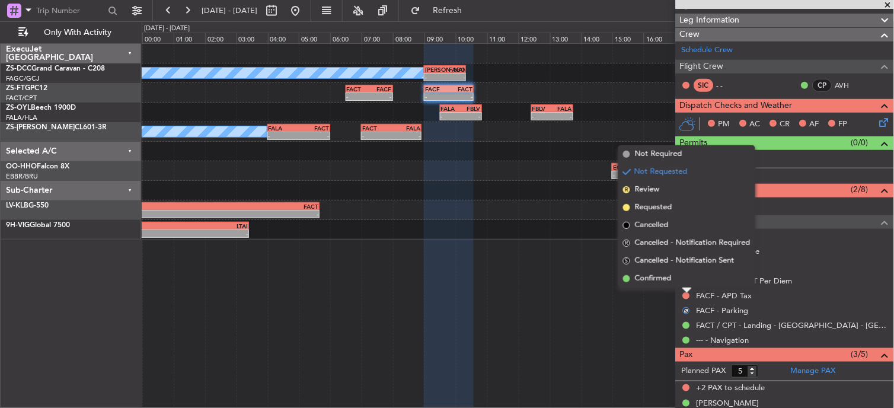
click at [678, 282] on li "Confirmed" at bounding box center [686, 279] width 137 height 18
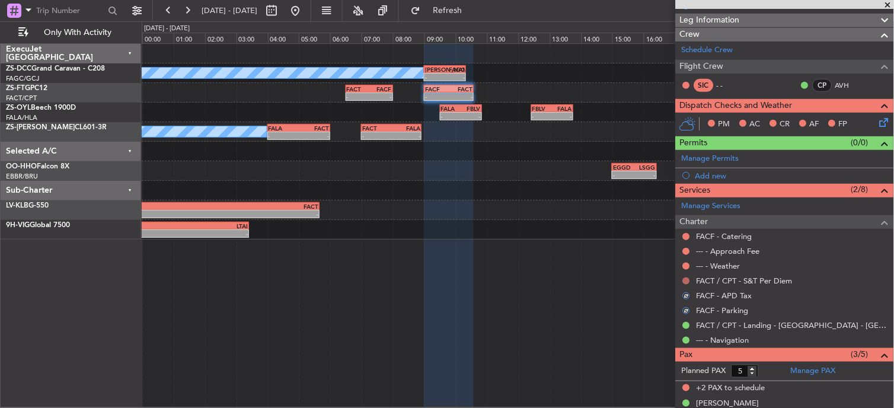
click at [688, 281] on button at bounding box center [686, 281] width 7 height 7
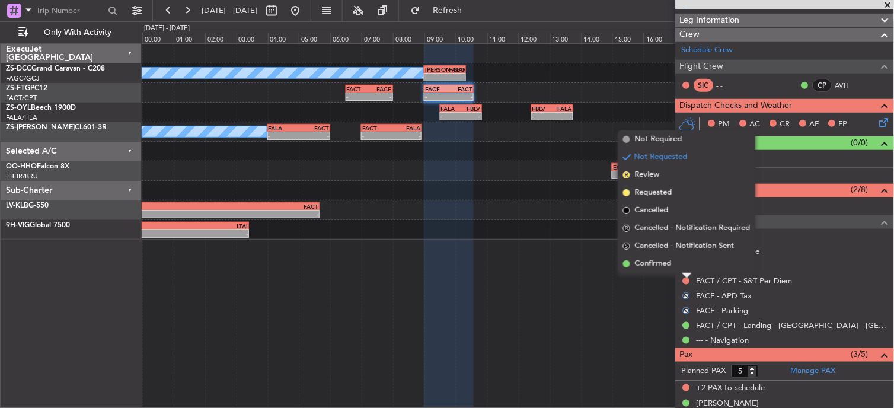
click at [687, 273] on div at bounding box center [687, 275] width 9 height 5
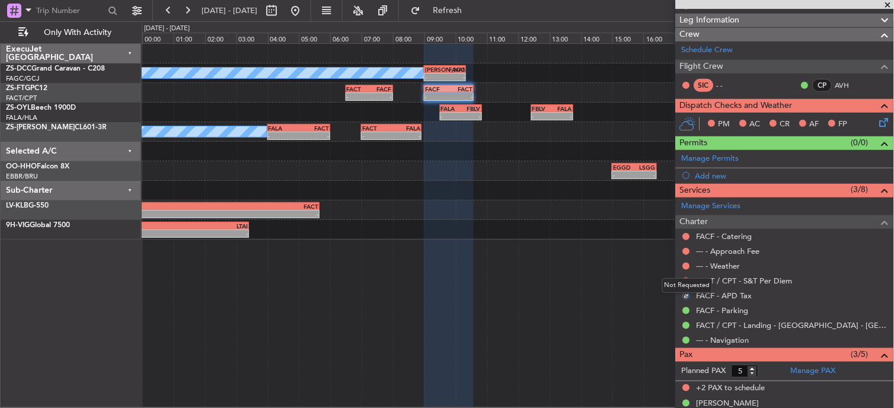
click at [687, 279] on div "Not Requested" at bounding box center [687, 285] width 50 height 15
click at [684, 279] on div at bounding box center [686, 280] width 9 height 9
click at [685, 279] on button at bounding box center [686, 281] width 7 height 7
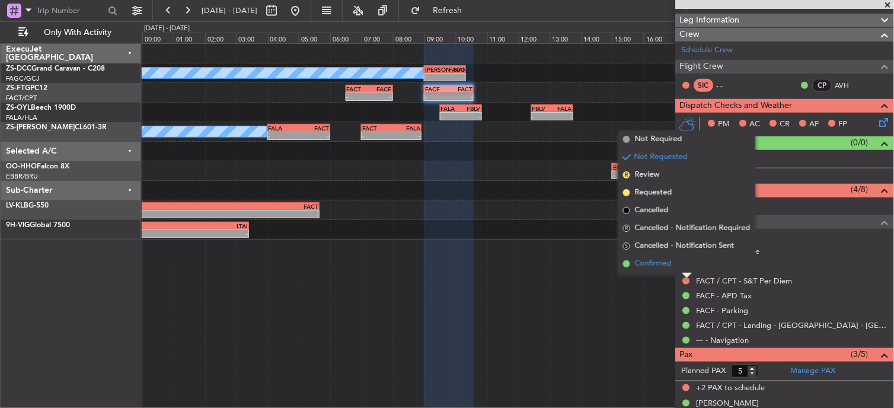
click at [672, 266] on li "Confirmed" at bounding box center [686, 264] width 137 height 18
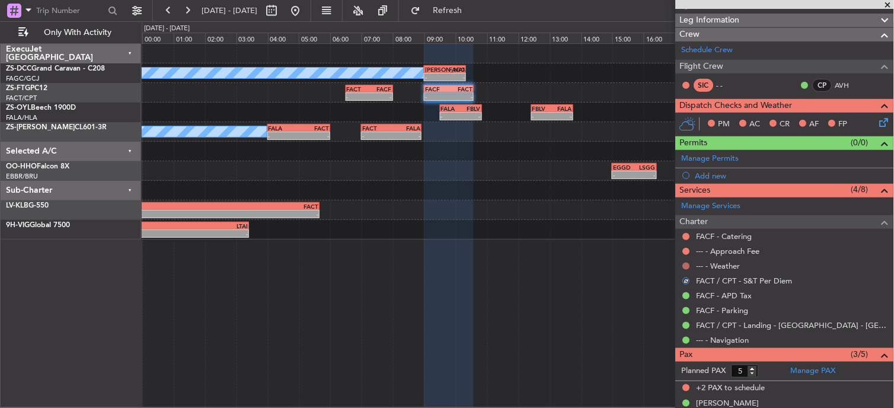
click at [689, 266] on button at bounding box center [686, 266] width 7 height 7
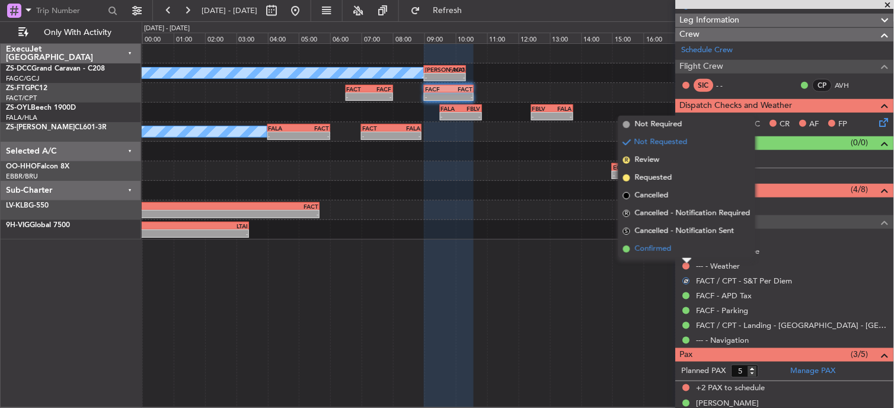
click at [685, 251] on li "Confirmed" at bounding box center [686, 249] width 137 height 18
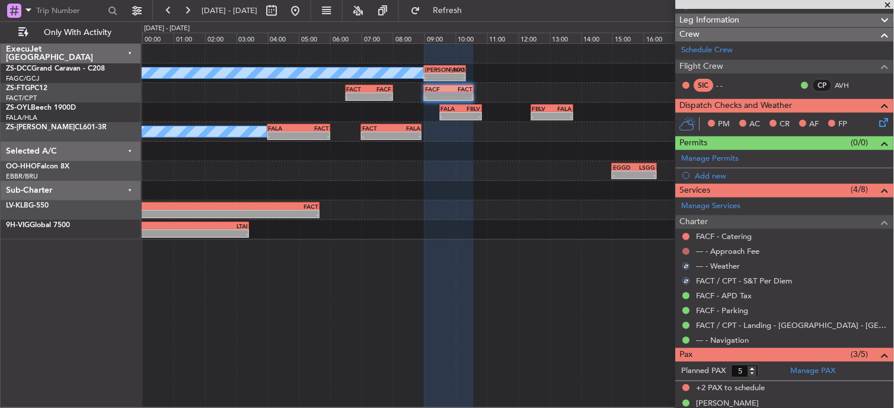
click at [686, 252] on button at bounding box center [686, 251] width 7 height 7
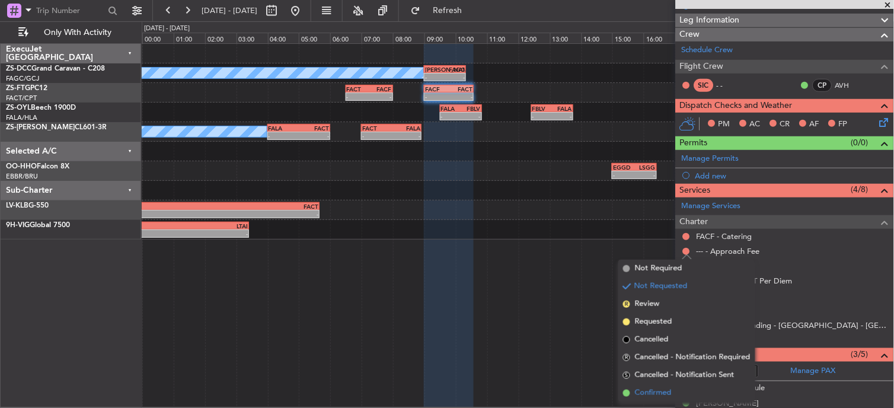
click at [668, 391] on span "Confirmed" at bounding box center [653, 393] width 37 height 12
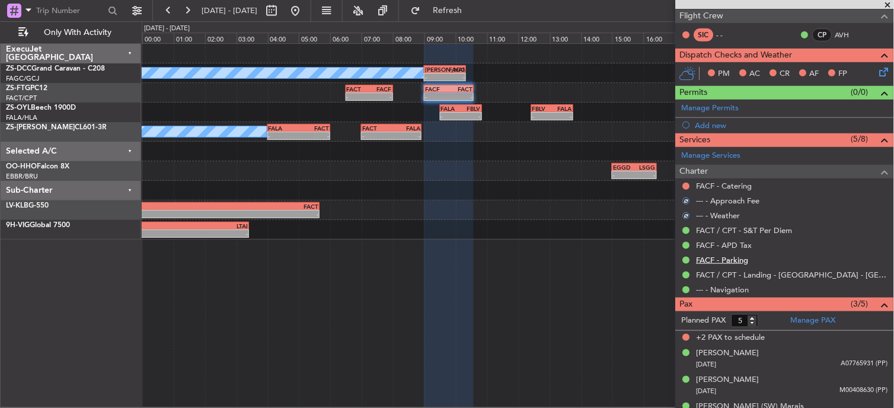
scroll to position [199, 0]
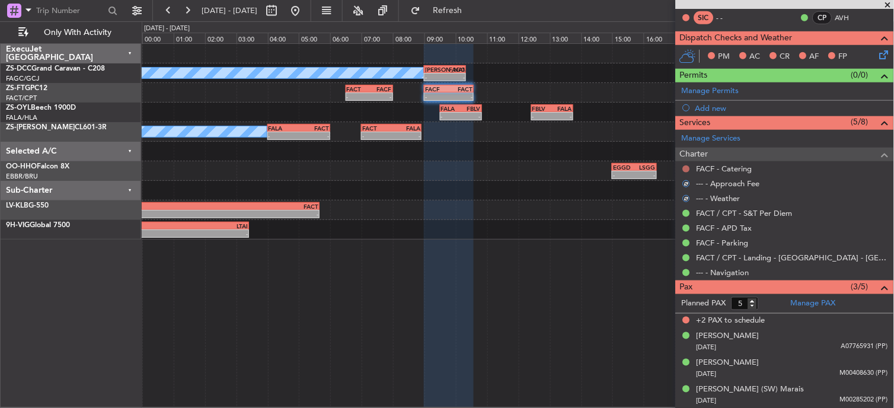
click at [688, 170] on button at bounding box center [686, 168] width 7 height 7
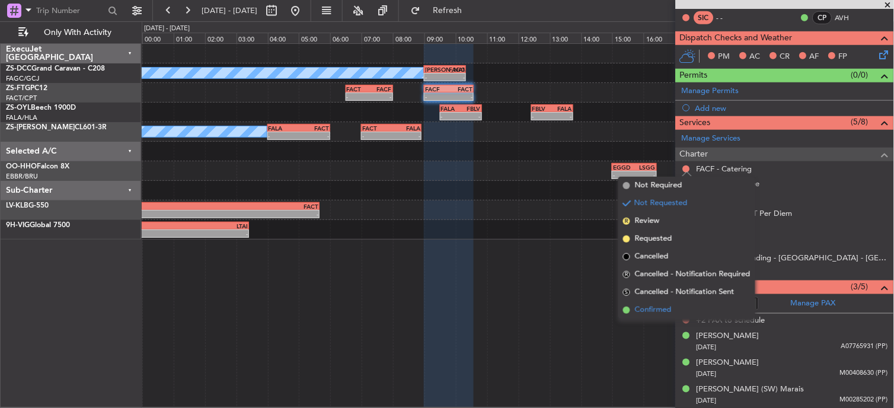
click at [662, 308] on span "Confirmed" at bounding box center [653, 310] width 37 height 12
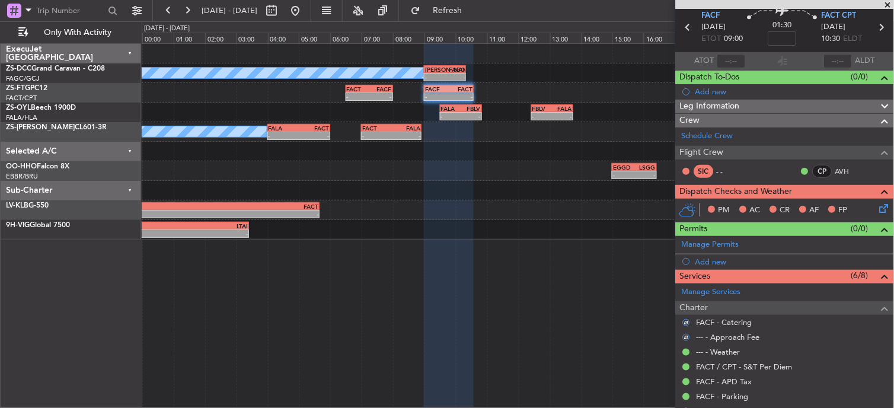
scroll to position [0, 0]
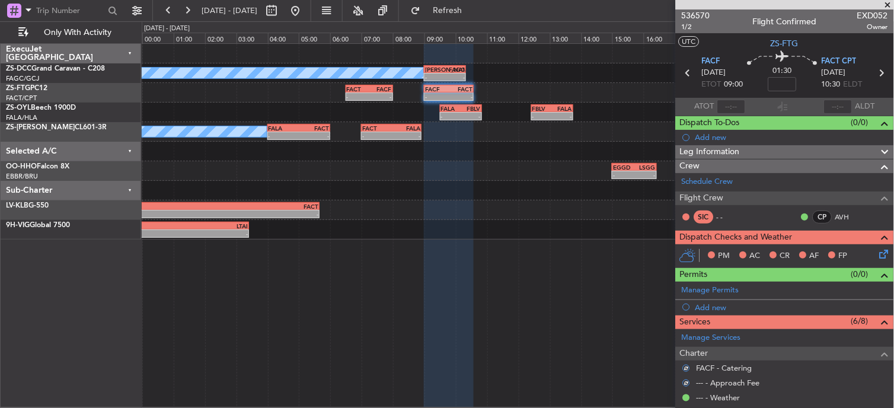
click at [866, 252] on div "PM AC CR AF FP" at bounding box center [790, 256] width 174 height 18
click at [878, 253] on icon at bounding box center [882, 251] width 9 height 9
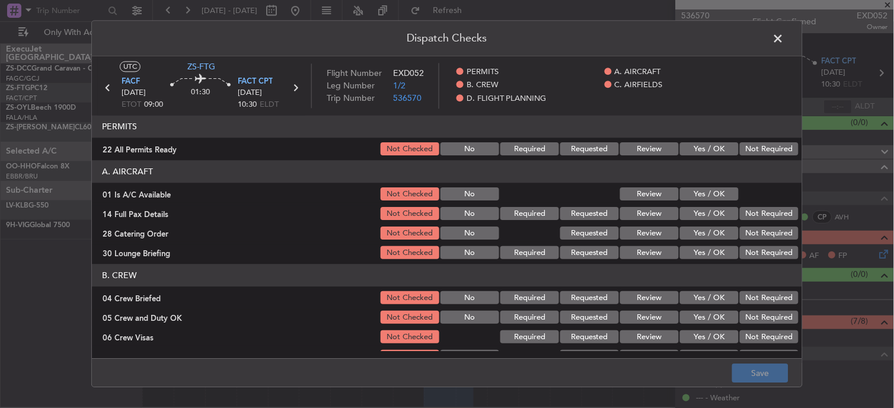
click at [703, 147] on button "Yes / OK" at bounding box center [709, 149] width 59 height 13
click at [714, 196] on button "Yes / OK" at bounding box center [709, 194] width 59 height 13
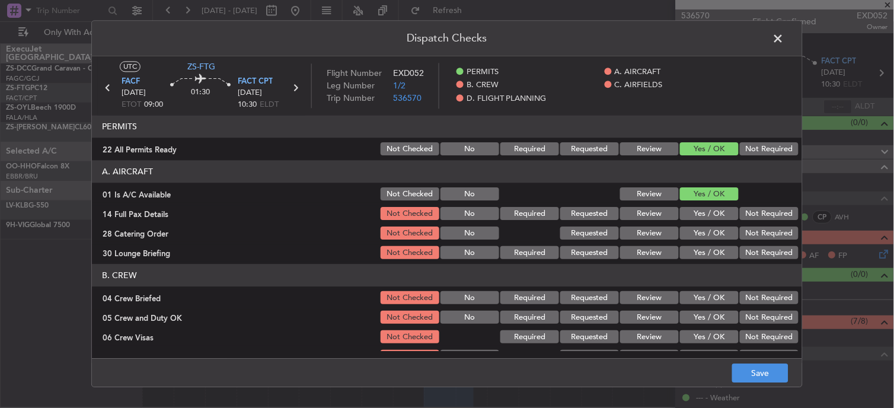
click at [755, 202] on div at bounding box center [768, 194] width 60 height 17
click at [781, 254] on button "Not Required" at bounding box center [769, 253] width 59 height 13
click at [770, 214] on button "Not Required" at bounding box center [769, 214] width 59 height 13
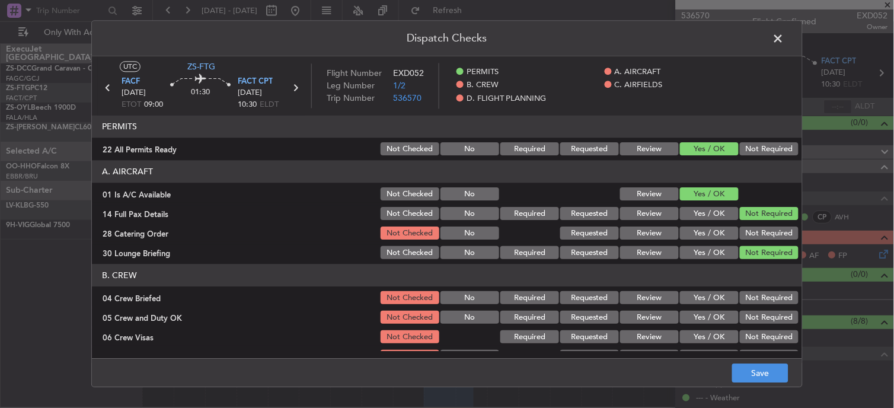
click at [772, 234] on button "Not Required" at bounding box center [769, 233] width 59 height 13
click at [757, 299] on button "Not Required" at bounding box center [769, 298] width 59 height 13
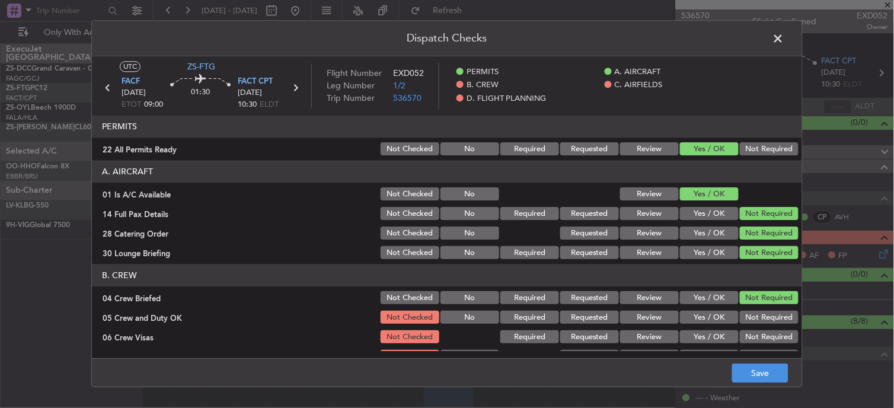
click at [758, 311] on div "Not Required" at bounding box center [768, 318] width 60 height 17
click at [760, 311] on button "Not Required" at bounding box center [769, 317] width 59 height 13
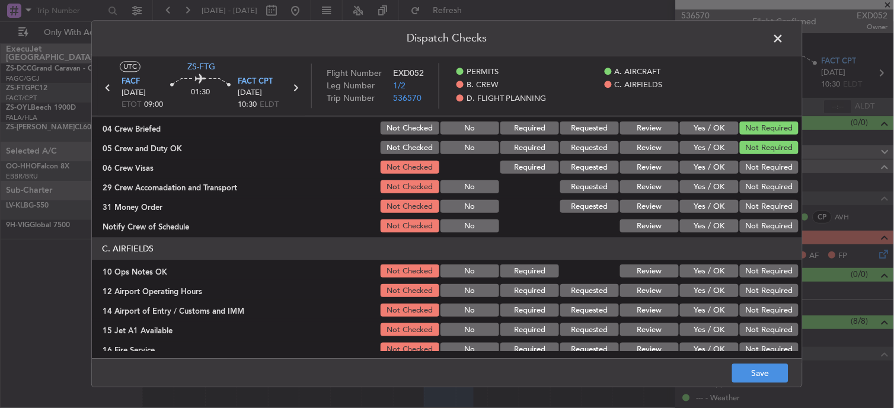
scroll to position [132, 0]
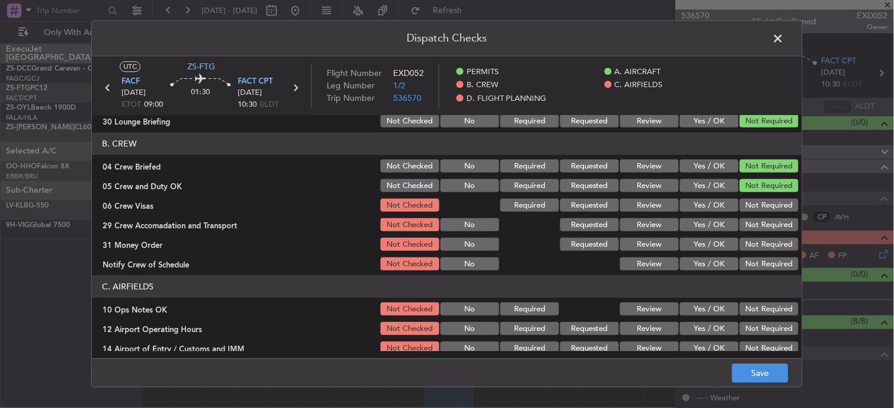
click at [774, 211] on button "Not Required" at bounding box center [769, 205] width 59 height 13
click at [767, 232] on div "Not Required" at bounding box center [768, 225] width 60 height 17
drag, startPoint x: 767, startPoint y: 229, endPoint x: 763, endPoint y: 248, distance: 18.8
click at [767, 230] on button "Not Required" at bounding box center [769, 225] width 59 height 13
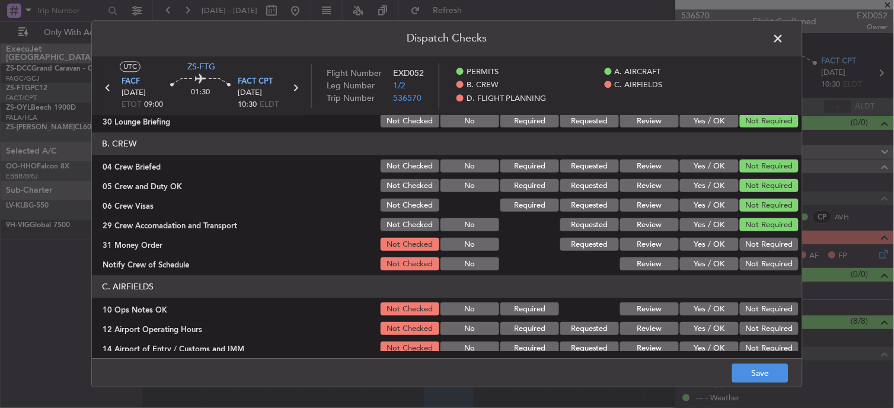
click at [766, 248] on button "Not Required" at bounding box center [769, 244] width 59 height 13
click at [765, 255] on section "B. CREW 04 Crew Briefed Not Checked No Required Requested Review Yes / OK Not R…" at bounding box center [447, 203] width 710 height 140
click at [764, 269] on button "Not Required" at bounding box center [769, 264] width 59 height 13
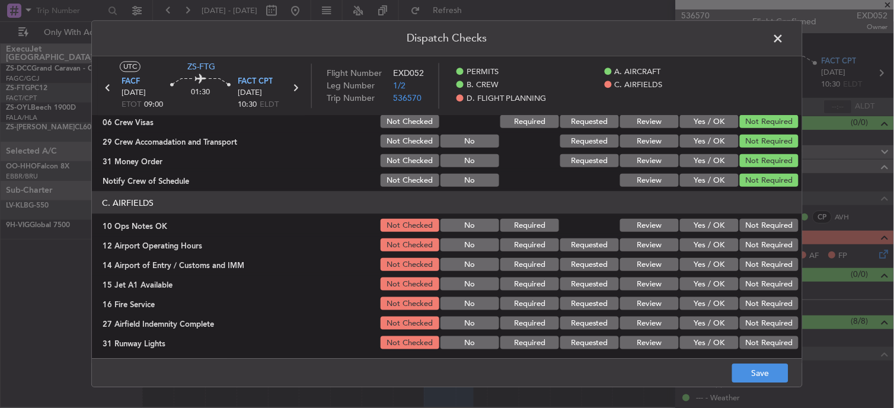
scroll to position [263, 0]
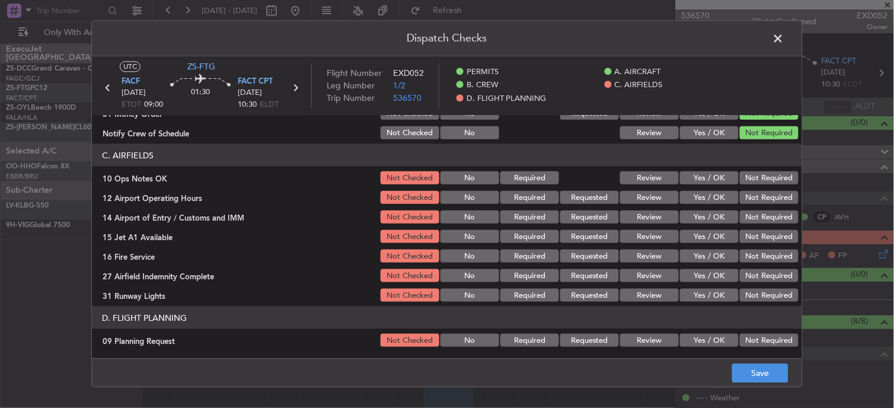
click at [763, 183] on button "Not Required" at bounding box center [769, 177] width 59 height 13
drag, startPoint x: 763, startPoint y: 183, endPoint x: 762, endPoint y: 199, distance: 16.6
click at [763, 196] on section "C. AIRFIELDS 10 Ops Notes OK Not Checked No Required Review Yes / OK Not Requir…" at bounding box center [447, 224] width 710 height 160
click at [761, 200] on button "Not Required" at bounding box center [769, 197] width 59 height 13
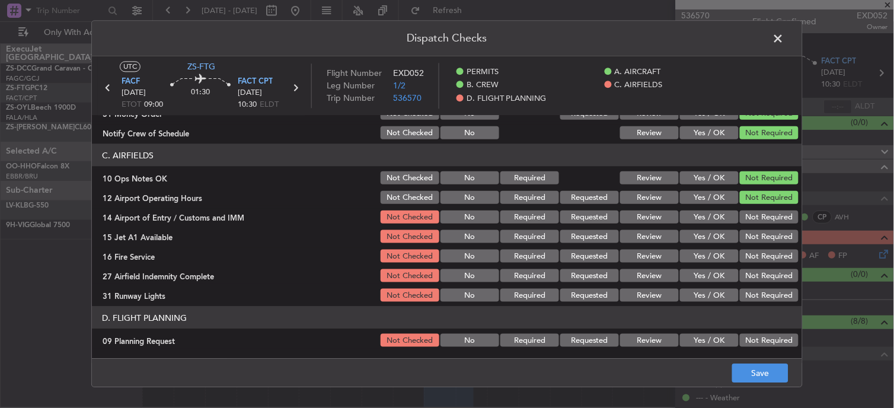
click at [750, 240] on button "Not Required" at bounding box center [769, 236] width 59 height 13
click at [750, 222] on button "Not Required" at bounding box center [769, 217] width 59 height 13
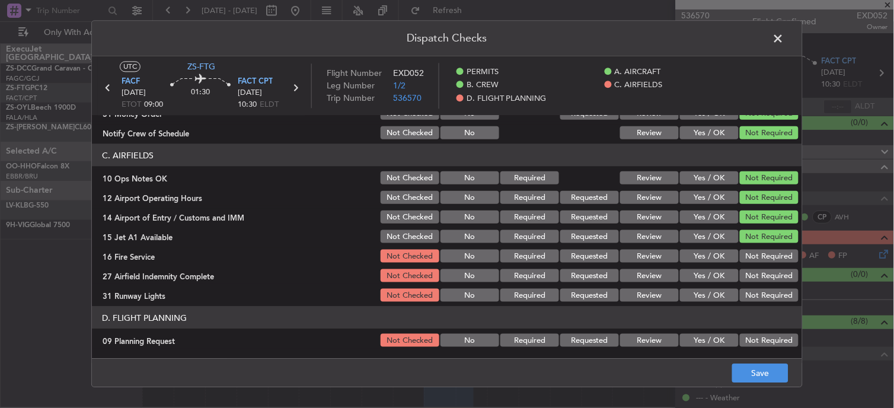
click at [759, 254] on button "Not Required" at bounding box center [769, 256] width 59 height 13
drag, startPoint x: 759, startPoint y: 260, endPoint x: 752, endPoint y: 270, distance: 12.3
click at [756, 267] on section "C. AIRFIELDS 10 Ops Notes OK Not Checked No Required Review Yes / OK Not Requir…" at bounding box center [447, 224] width 710 height 160
click at [743, 289] on button "Not Required" at bounding box center [769, 295] width 59 height 13
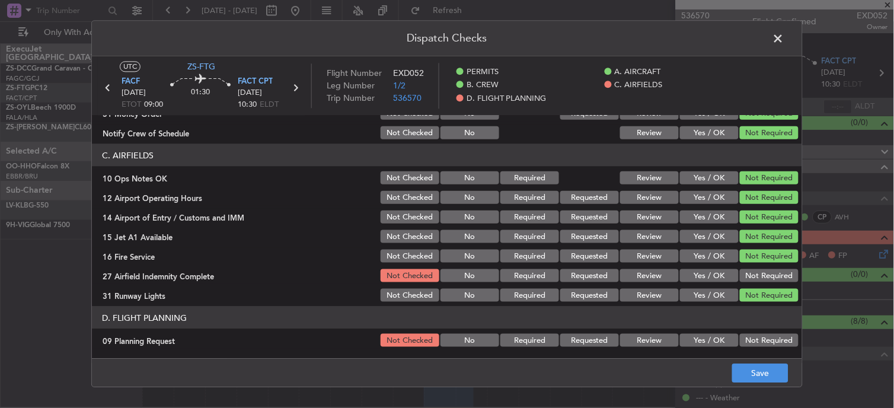
click at [744, 270] on button "Not Required" at bounding box center [769, 275] width 59 height 13
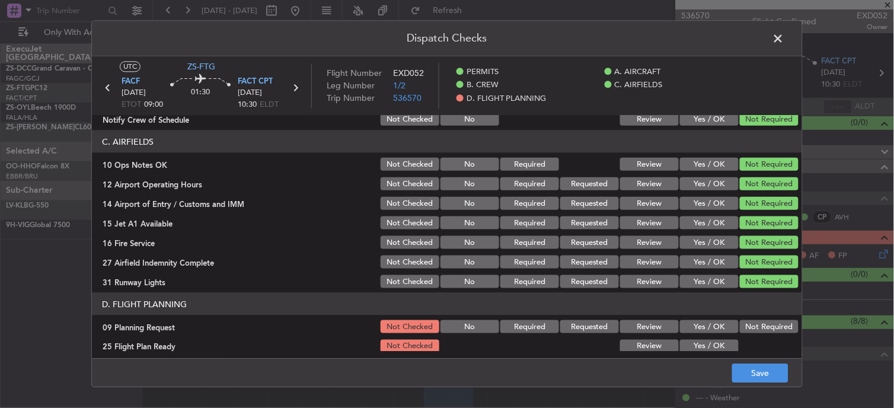
scroll to position [282, 0]
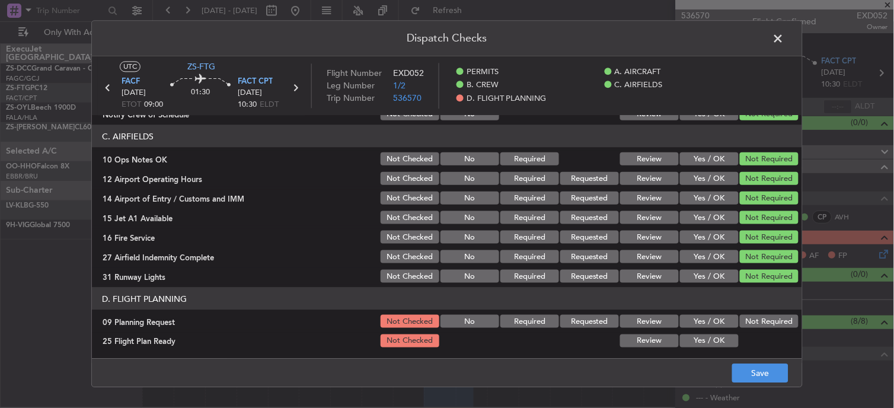
click at [757, 321] on button "Not Required" at bounding box center [769, 321] width 59 height 13
click at [641, 338] on button "Review" at bounding box center [649, 340] width 59 height 13
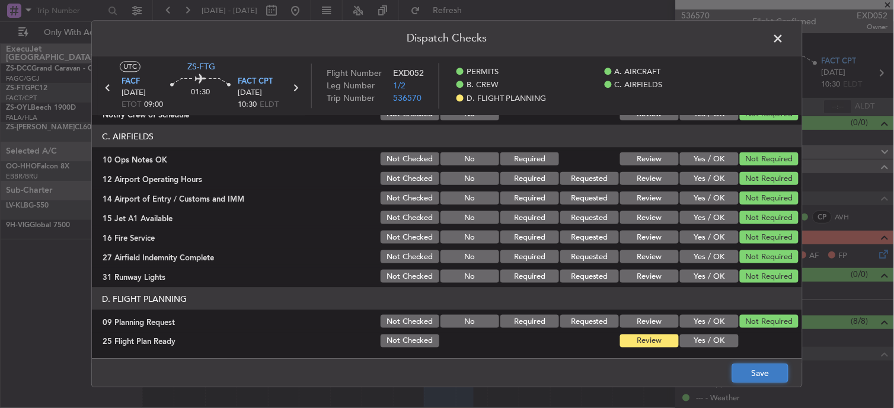
click at [754, 369] on button "Save" at bounding box center [760, 373] width 56 height 19
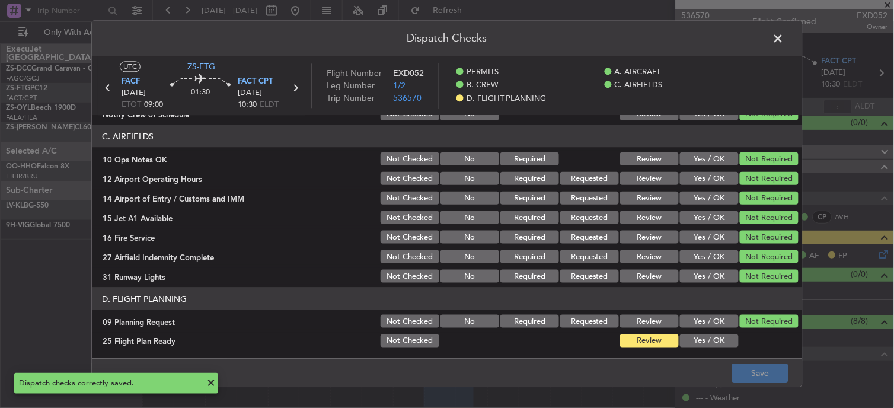
click at [785, 42] on span at bounding box center [785, 42] width 0 height 24
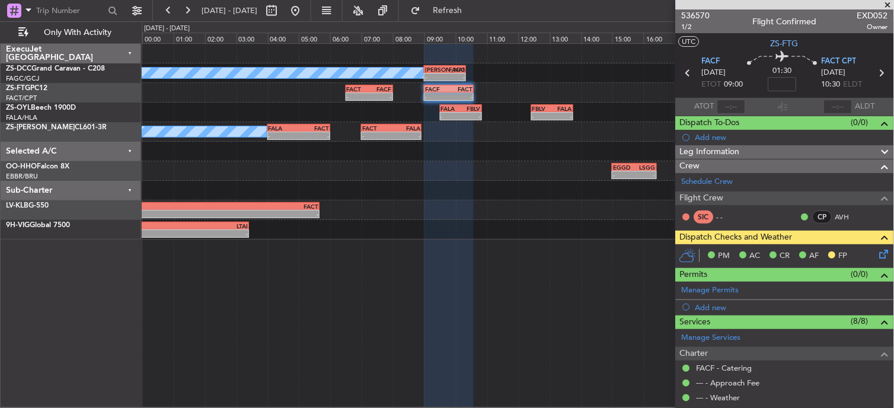
click at [687, 69] on icon at bounding box center [688, 72] width 15 height 15
type input "0"
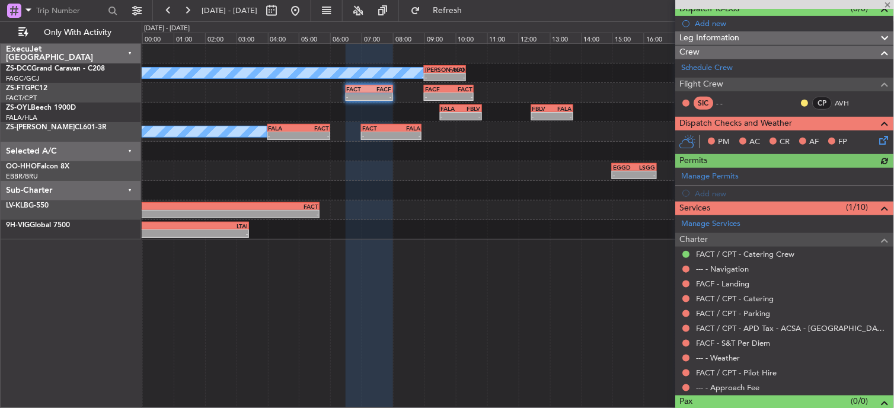
scroll to position [134, 0]
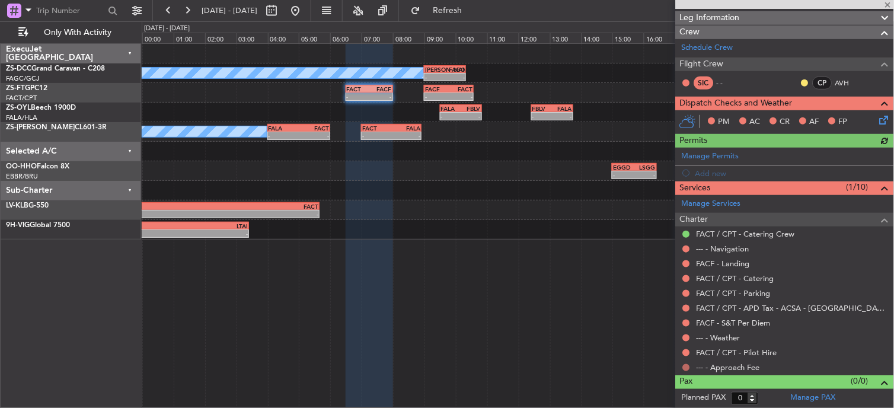
click at [689, 364] on button at bounding box center [686, 367] width 7 height 7
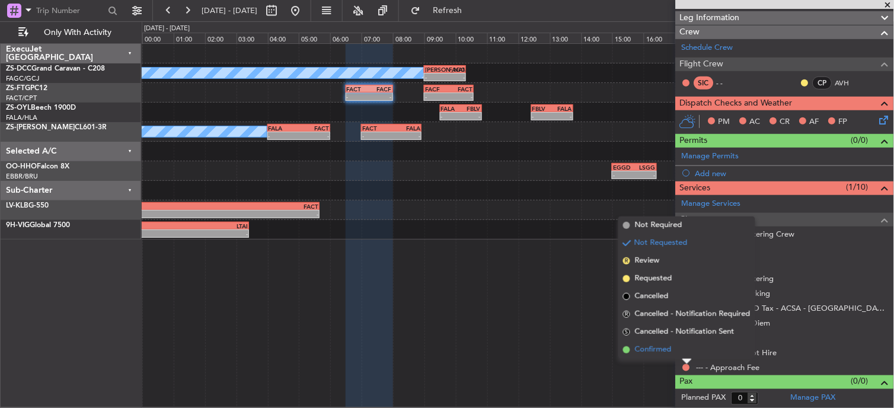
click at [626, 347] on span at bounding box center [626, 349] width 7 height 7
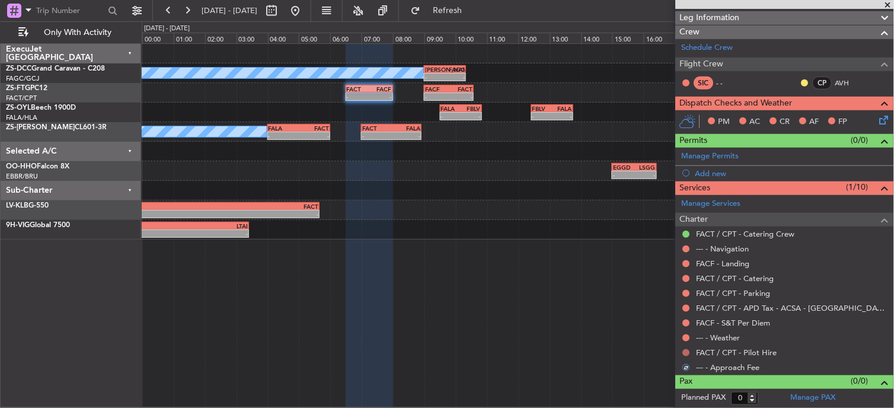
click at [686, 351] on button at bounding box center [686, 352] width 7 height 7
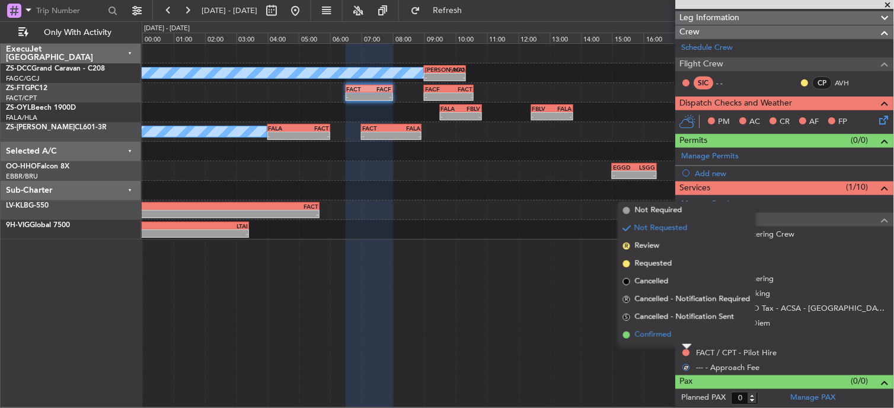
click at [683, 332] on li "Confirmed" at bounding box center [686, 335] width 137 height 18
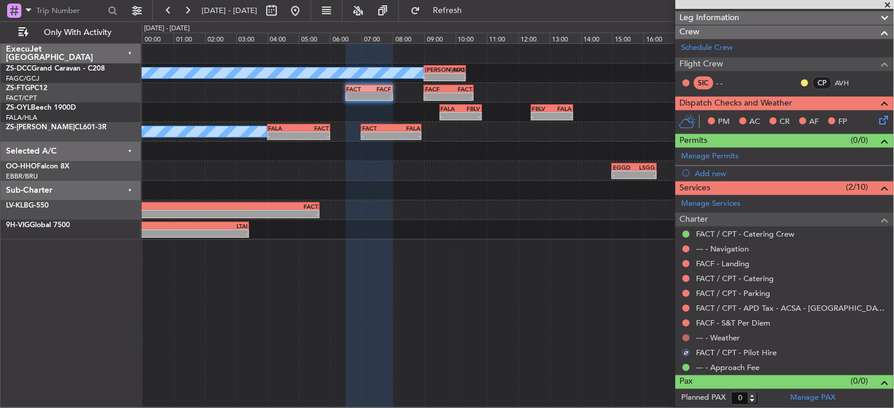
click at [686, 336] on button at bounding box center [686, 337] width 7 height 7
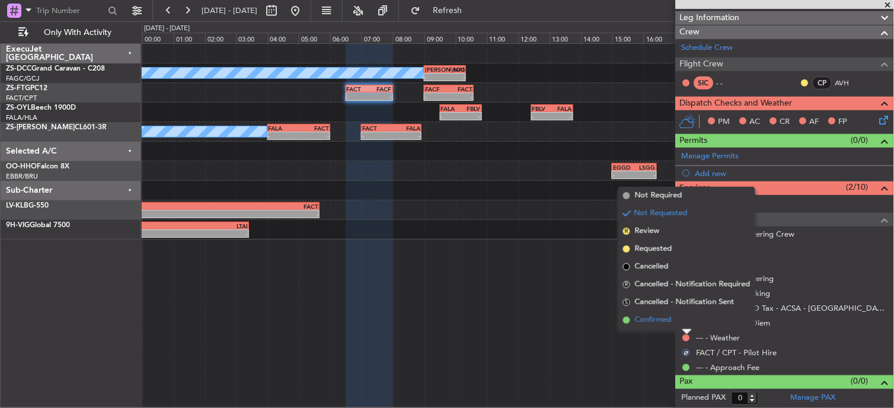
click at [683, 317] on li "Confirmed" at bounding box center [686, 320] width 137 height 18
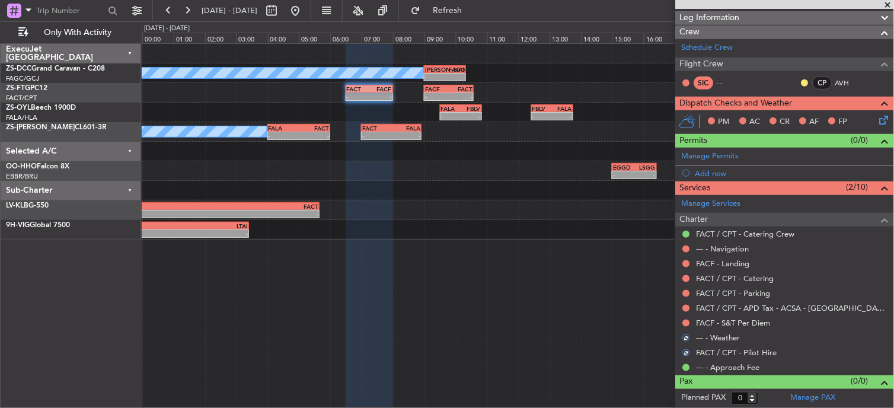
click at [691, 317] on div "FACF - S&T Per Diem" at bounding box center [785, 322] width 218 height 15
click at [689, 318] on div at bounding box center [686, 322] width 9 height 9
click at [685, 321] on button at bounding box center [686, 323] width 7 height 7
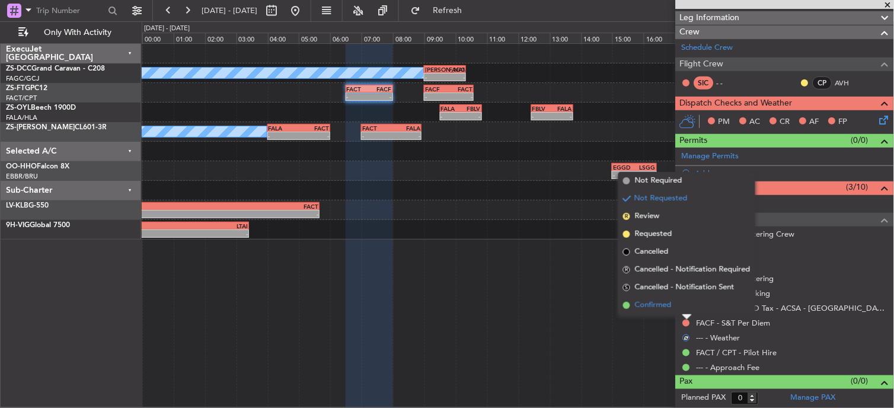
click at [684, 310] on li "Confirmed" at bounding box center [686, 305] width 137 height 18
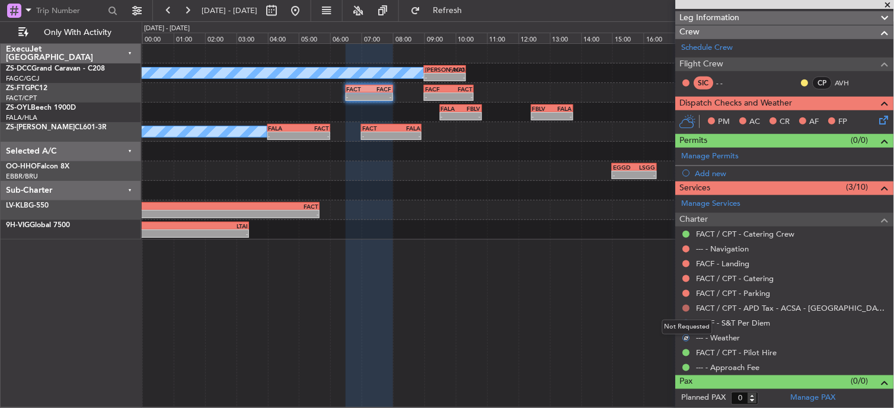
click at [686, 310] on button at bounding box center [686, 308] width 7 height 7
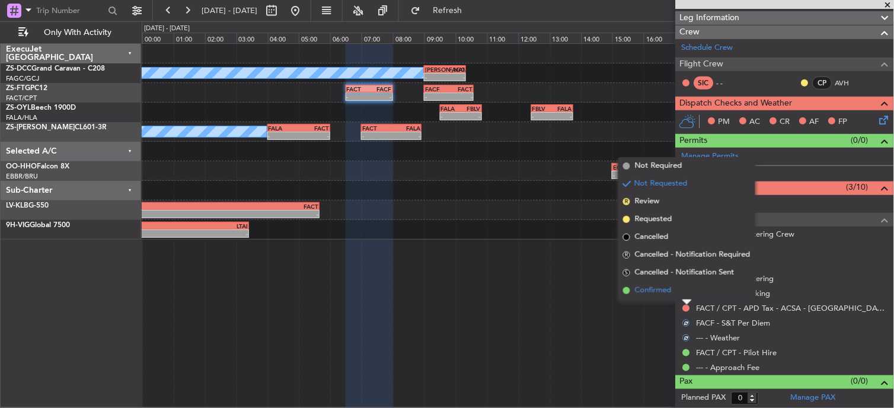
click at [684, 288] on li "Confirmed" at bounding box center [686, 291] width 137 height 18
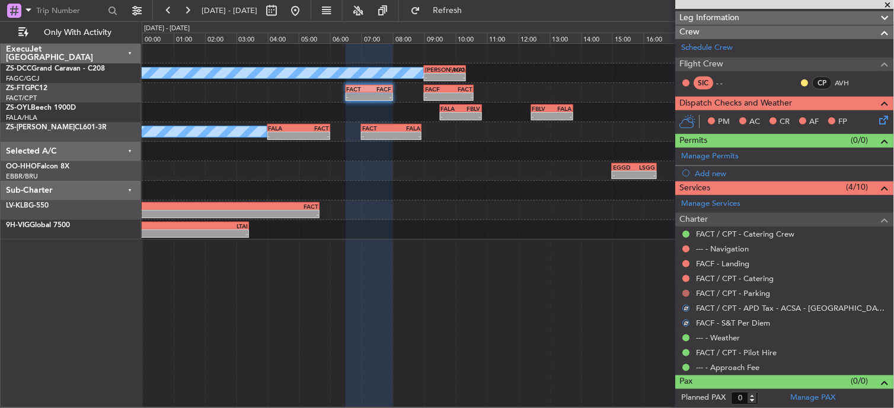
click at [684, 292] on button at bounding box center [686, 293] width 7 height 7
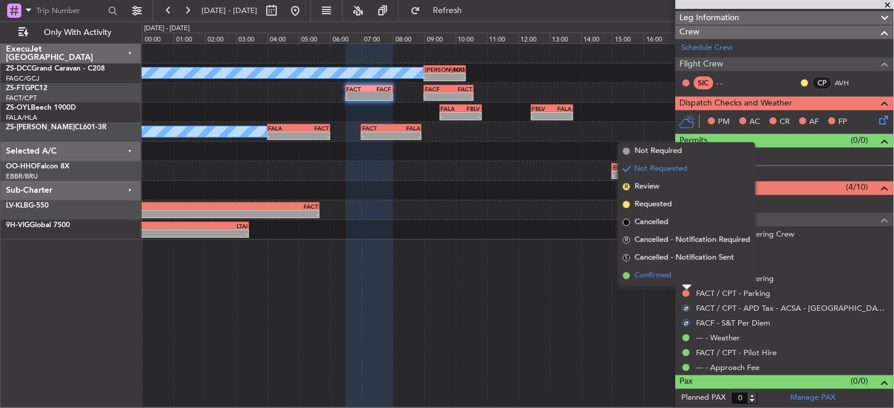
click at [685, 278] on li "Confirmed" at bounding box center [686, 276] width 137 height 18
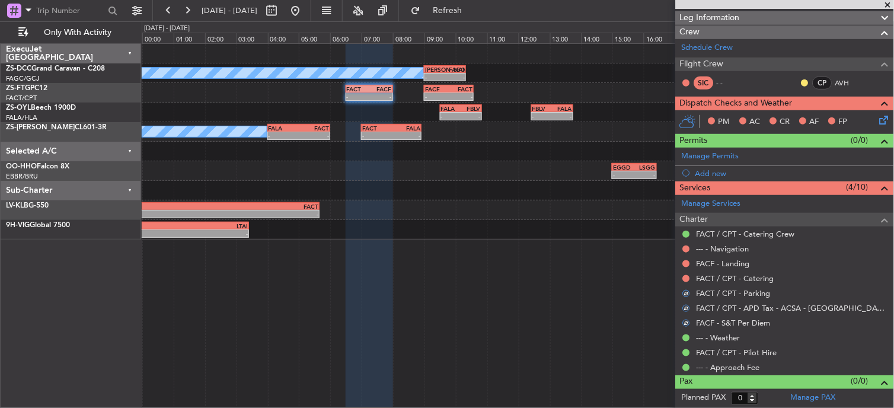
click at [685, 278] on button at bounding box center [686, 278] width 7 height 7
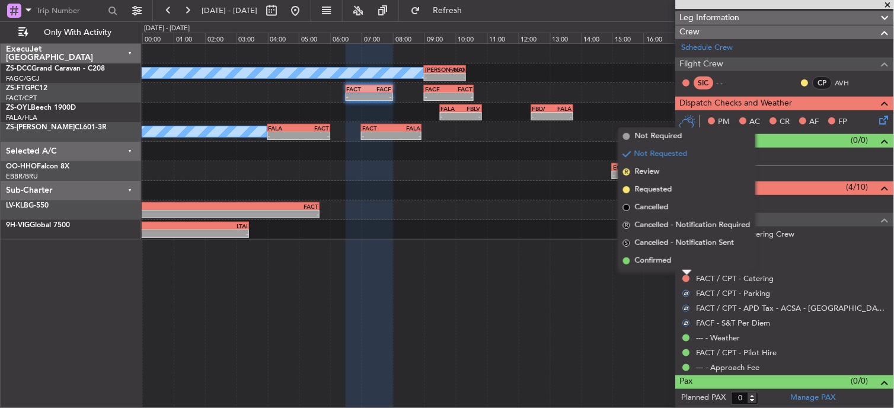
click at [686, 273] on div at bounding box center [687, 272] width 9 height 5
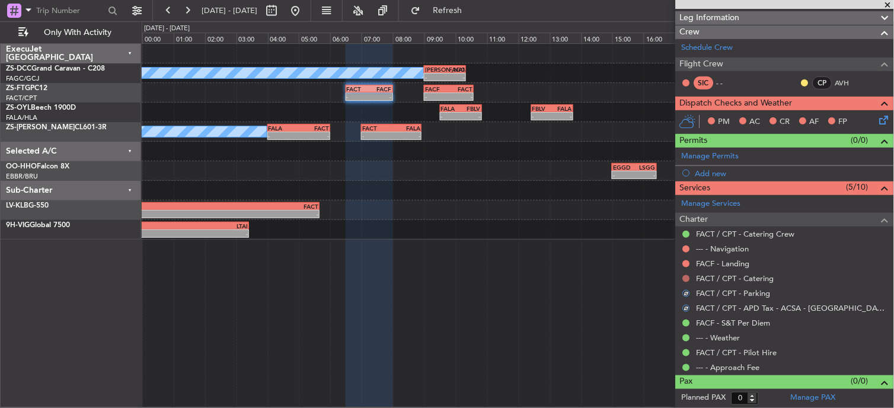
click at [688, 282] on mat-tooltip-component "Not Requested" at bounding box center [687, 297] width 67 height 31
click at [688, 280] on button at bounding box center [686, 278] width 7 height 7
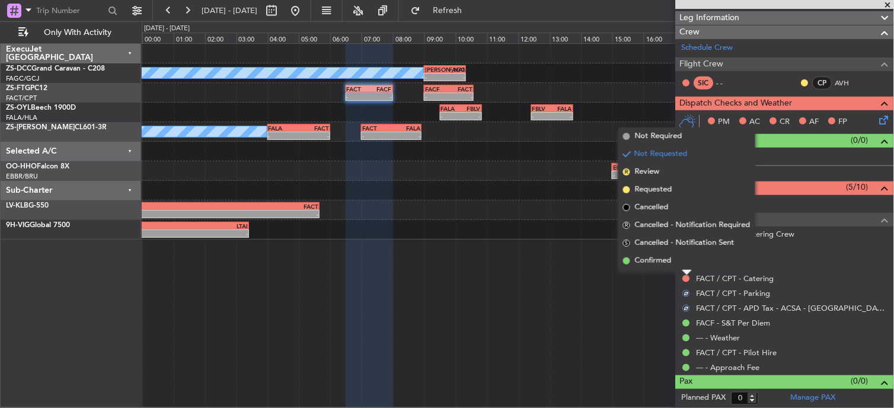
click at [686, 270] on div at bounding box center [687, 272] width 9 height 5
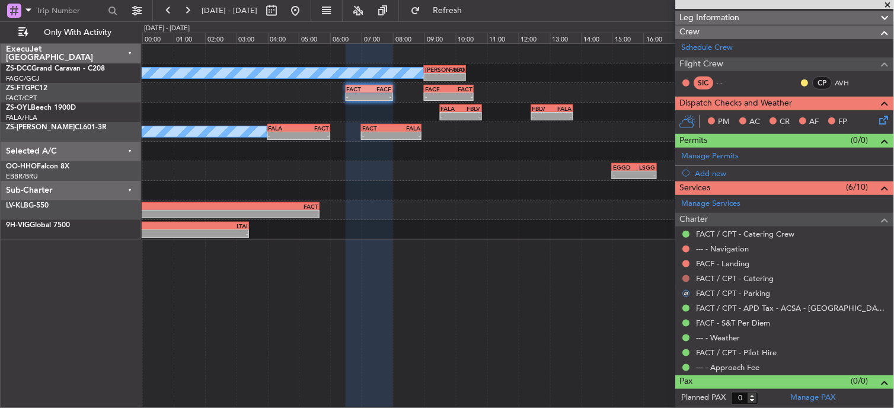
click at [688, 278] on button at bounding box center [686, 278] width 7 height 7
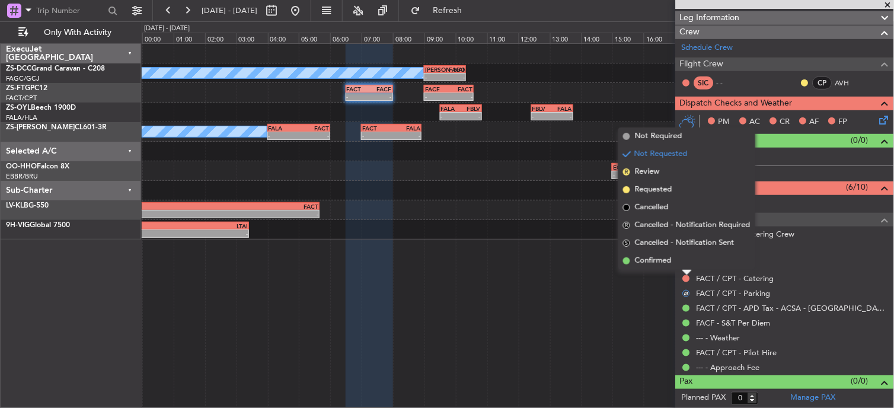
click at [680, 263] on li "Confirmed" at bounding box center [686, 261] width 137 height 18
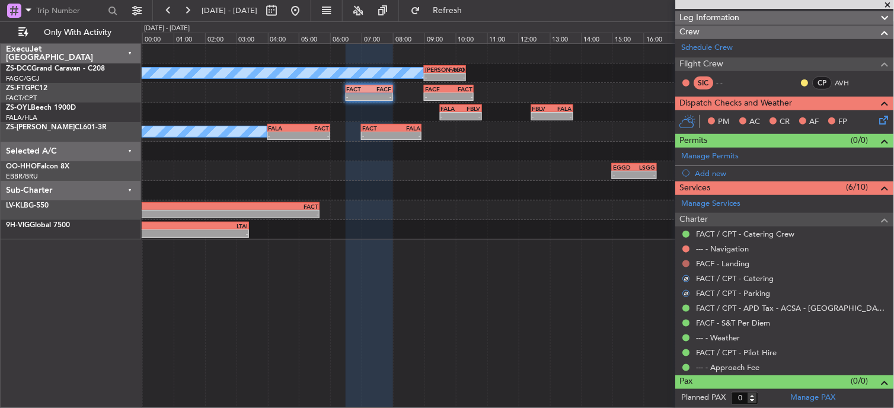
click at [689, 260] on button at bounding box center [686, 263] width 7 height 7
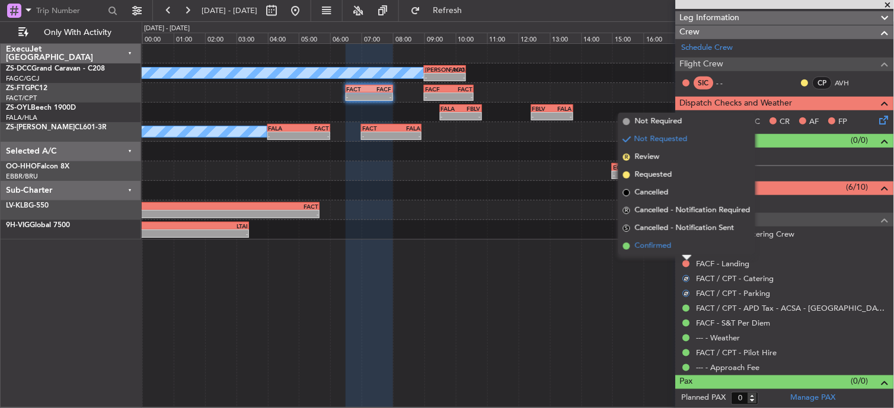
click at [688, 244] on li "Confirmed" at bounding box center [686, 246] width 137 height 18
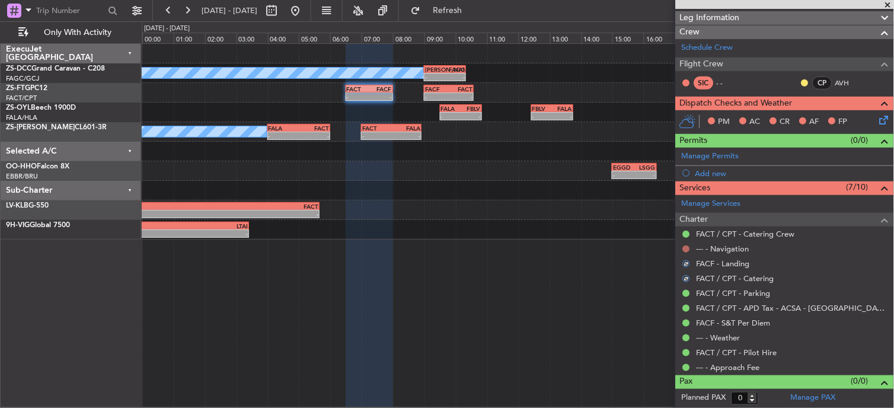
click at [688, 250] on button at bounding box center [686, 248] width 7 height 7
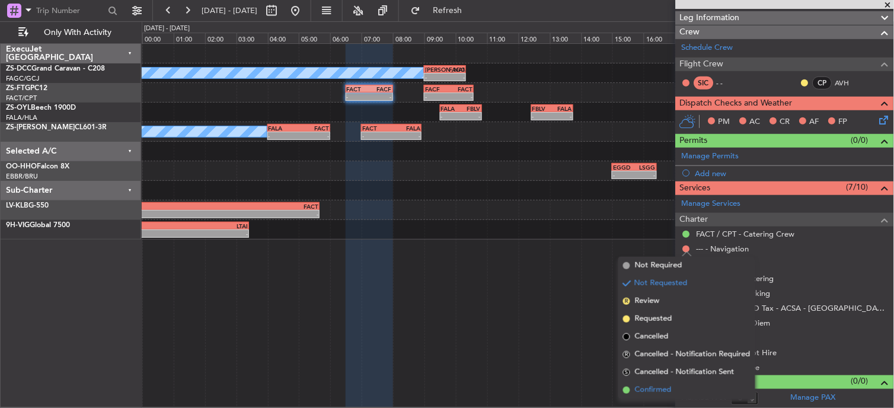
click at [654, 394] on span "Confirmed" at bounding box center [653, 390] width 37 height 12
